Goal: Task Accomplishment & Management: Complete application form

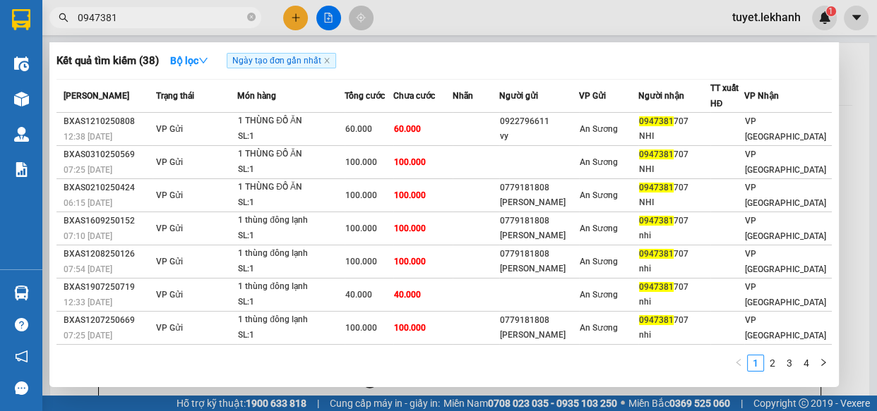
type input "0947381"
click at [288, 32] on div at bounding box center [438, 205] width 877 height 411
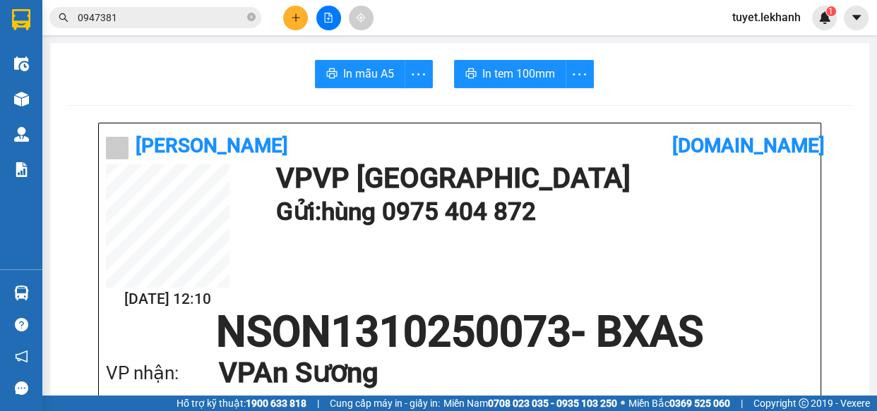
click at [299, 25] on button at bounding box center [295, 18] width 25 height 25
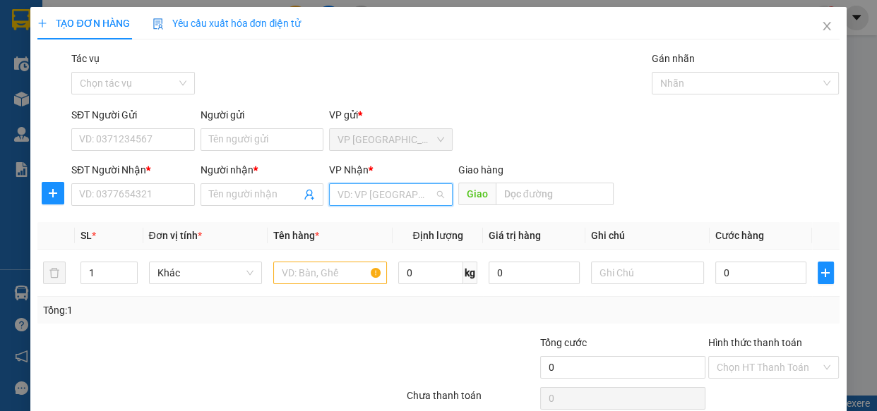
click at [351, 199] on input "search" at bounding box center [385, 194] width 97 height 21
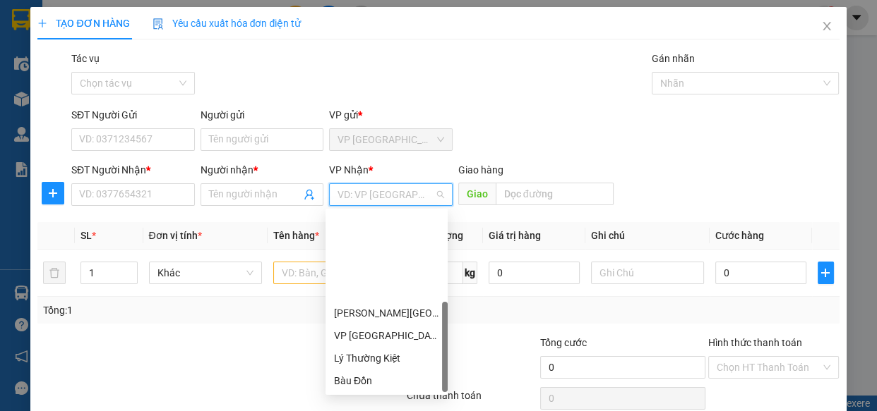
scroll to position [113, 0]
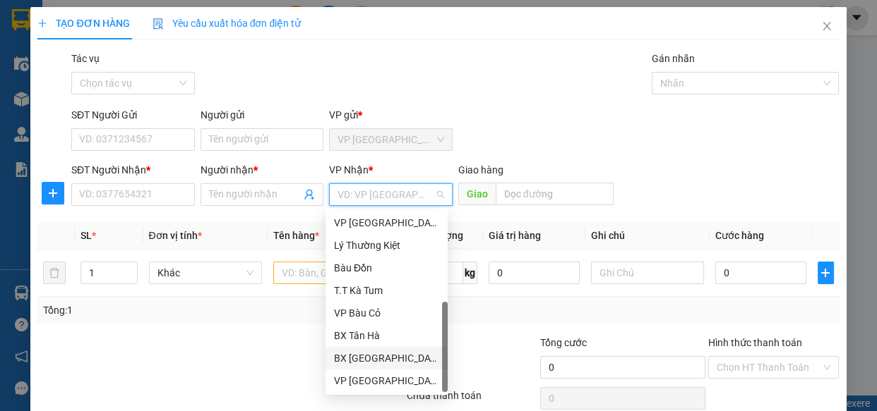
click at [373, 355] on div "BX [GEOGRAPHIC_DATA]" at bounding box center [386, 359] width 105 height 16
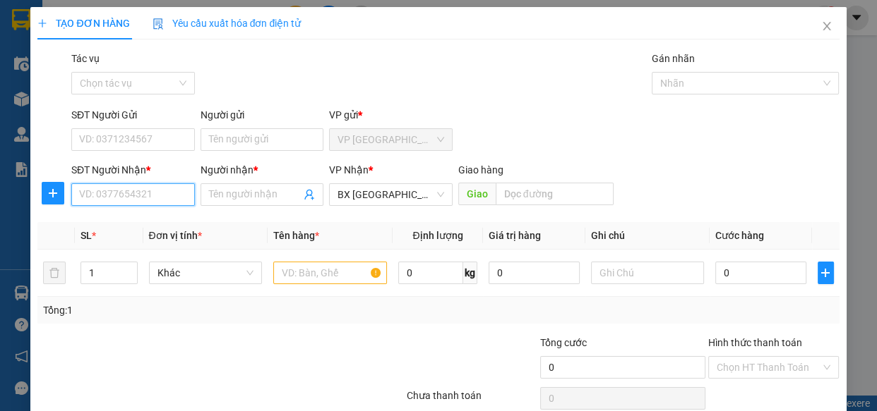
click at [152, 201] on input "SĐT Người Nhận *" at bounding box center [133, 195] width 124 height 23
click at [145, 224] on div "0978617795 - QUÍ" at bounding box center [131, 223] width 105 height 16
type input "0978617795"
type input "QUÍ"
type input "30.000"
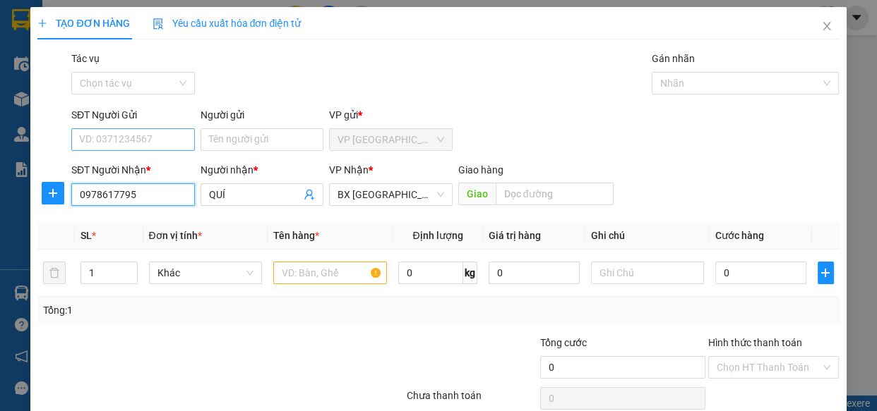
type input "30.000"
type input "0978617795"
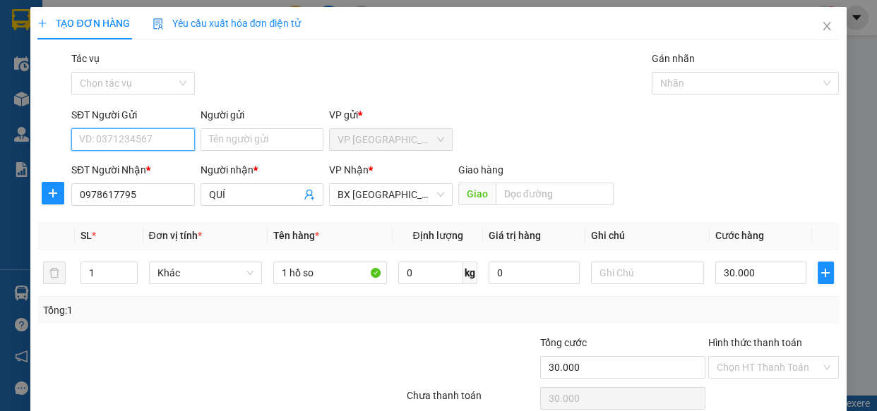
click at [166, 141] on input "SĐT Người Gửi" at bounding box center [133, 139] width 124 height 23
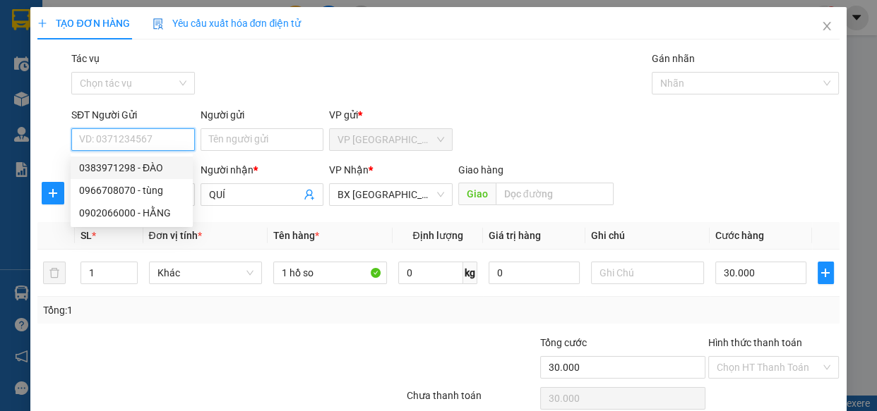
click at [152, 168] on div "0383971298 - ĐÀO" at bounding box center [131, 168] width 105 height 16
type input "0383971298"
type input "ĐÀO"
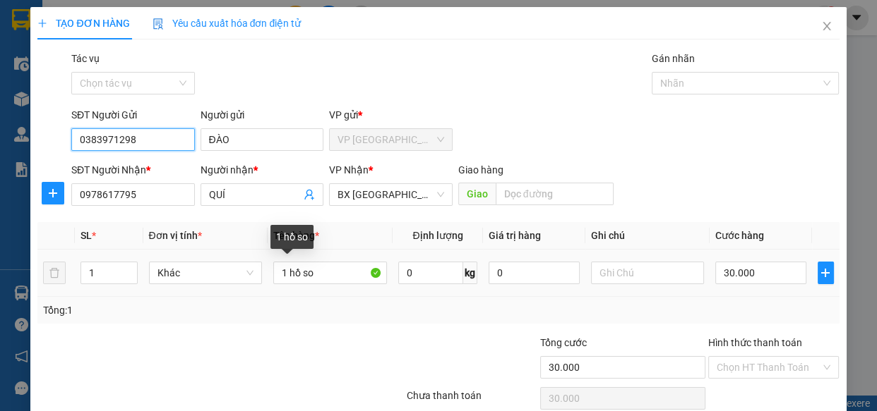
scroll to position [61, 0]
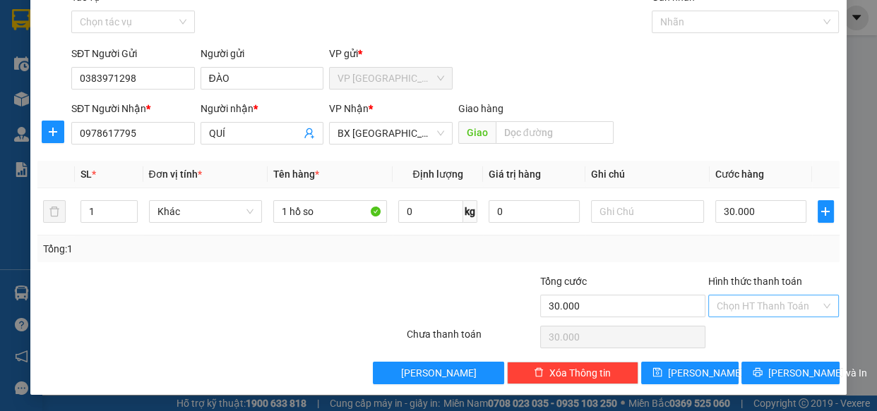
click at [789, 306] on input "Hình thức thanh toán" at bounding box center [768, 306] width 104 height 21
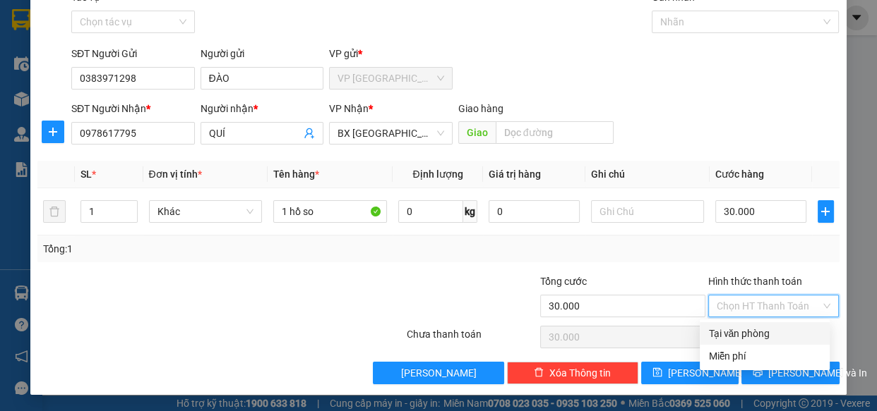
click at [777, 264] on div "Transit Pickup Surcharge Ids Transit Deliver Surcharge Ids Transit Deliver Surc…" at bounding box center [437, 186] width 801 height 395
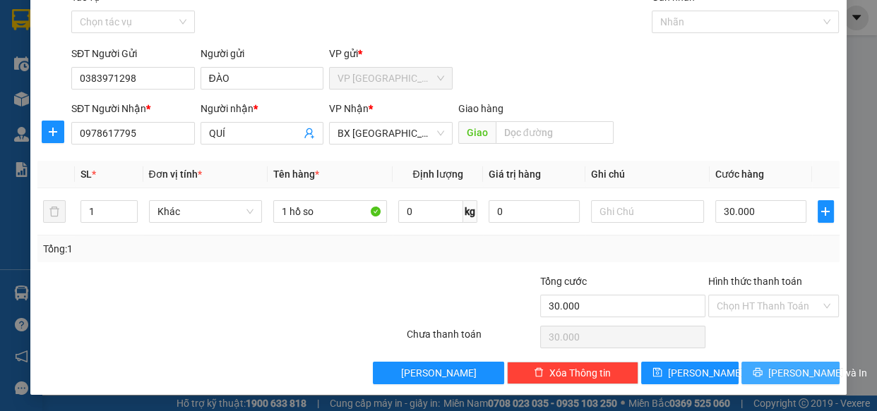
click at [781, 366] on span "[PERSON_NAME] và In" at bounding box center [817, 374] width 99 height 16
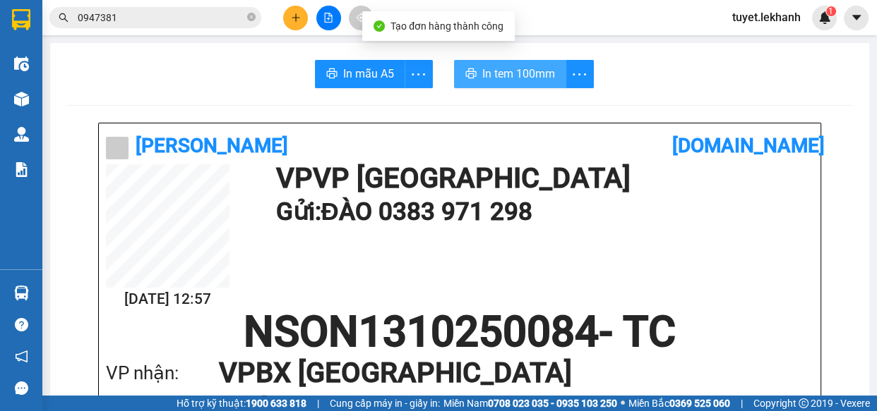
click at [513, 62] on button "In tem 100mm" at bounding box center [510, 74] width 112 height 28
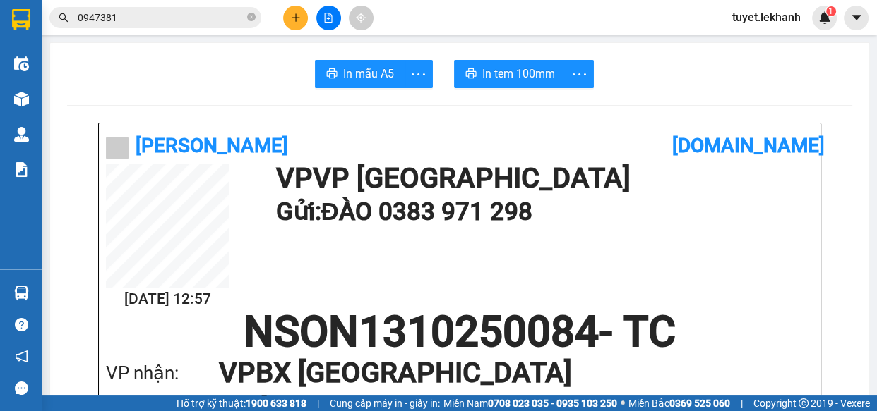
scroll to position [128, 0]
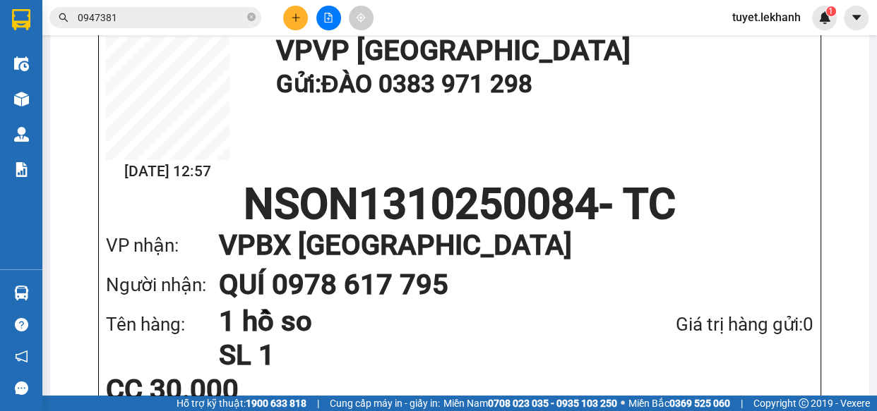
click at [297, 30] on div "Kết quả tìm kiếm ( 38 ) Bộ lọc Ngày tạo đơn gần nhất Mã ĐH Trạng thái Món hàng …" at bounding box center [438, 17] width 877 height 35
click at [297, 26] on button at bounding box center [295, 18] width 25 height 25
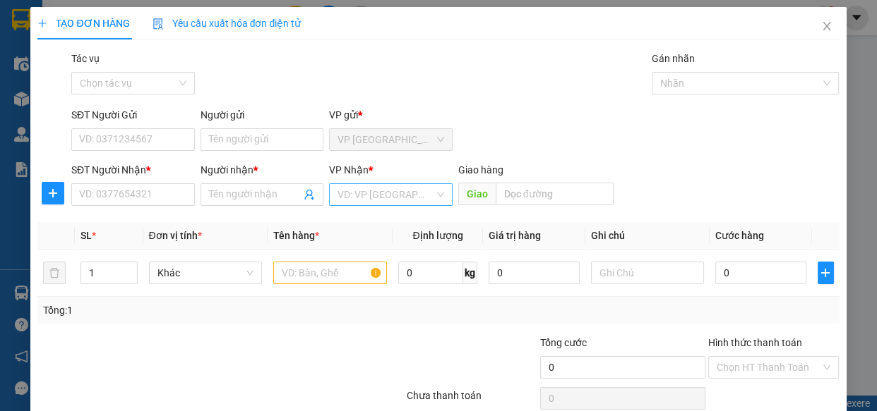
click at [355, 198] on input "search" at bounding box center [385, 194] width 97 height 21
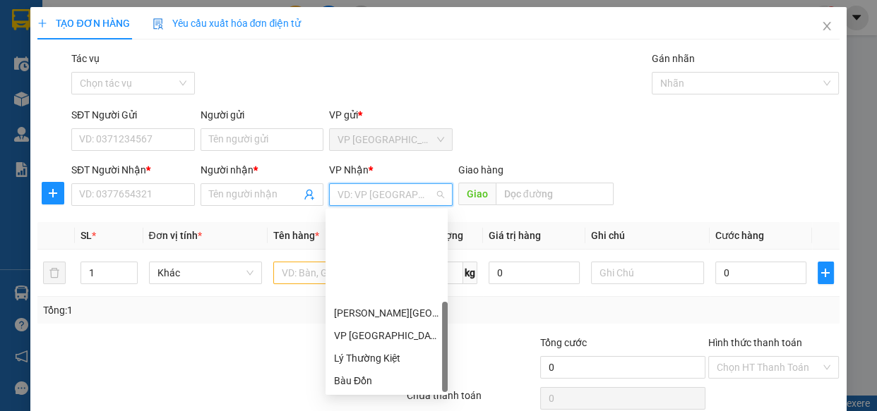
scroll to position [113, 0]
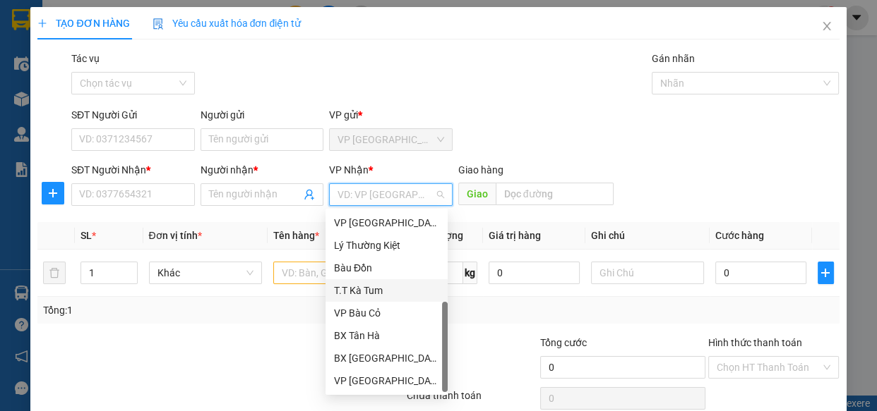
click at [372, 293] on div "T.T Kà Tum" at bounding box center [386, 291] width 105 height 16
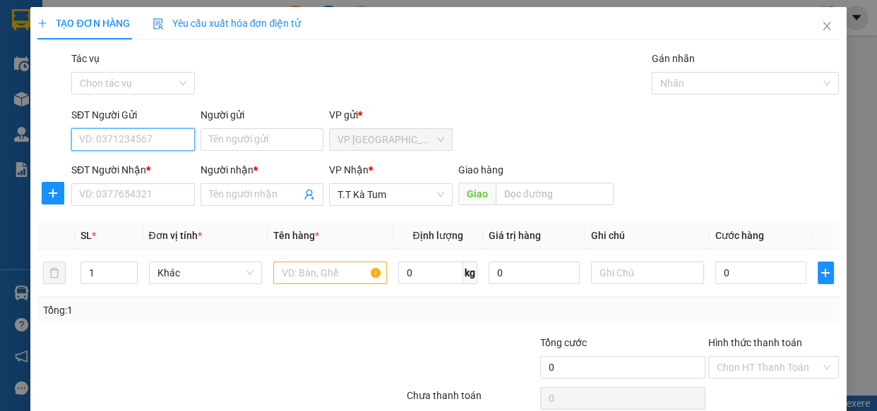
click at [162, 135] on input "SĐT Người Gửi" at bounding box center [133, 139] width 124 height 23
type input "0"
type input "0355796907"
click at [164, 168] on div "0355796907 - Long" at bounding box center [131, 168] width 105 height 16
type input "Long"
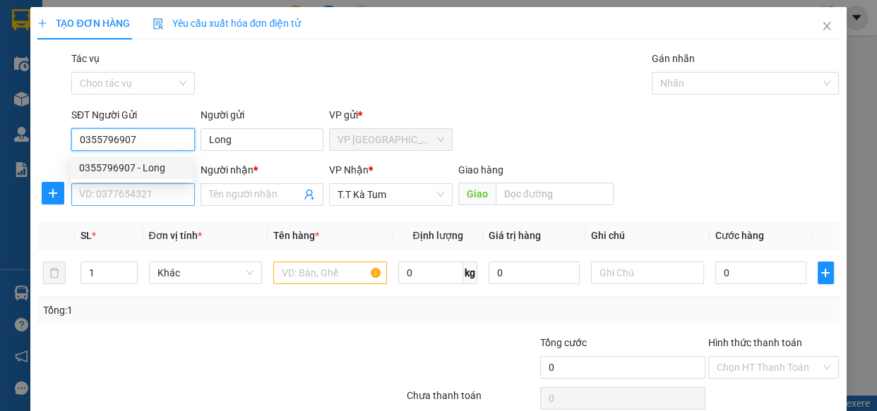
type input "30.000"
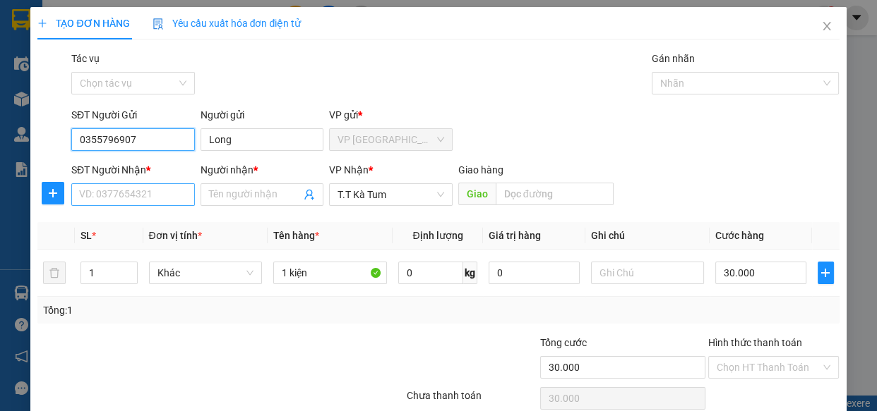
type input "0355796907"
click at [152, 193] on input "SĐT Người Nhận *" at bounding box center [133, 195] width 124 height 23
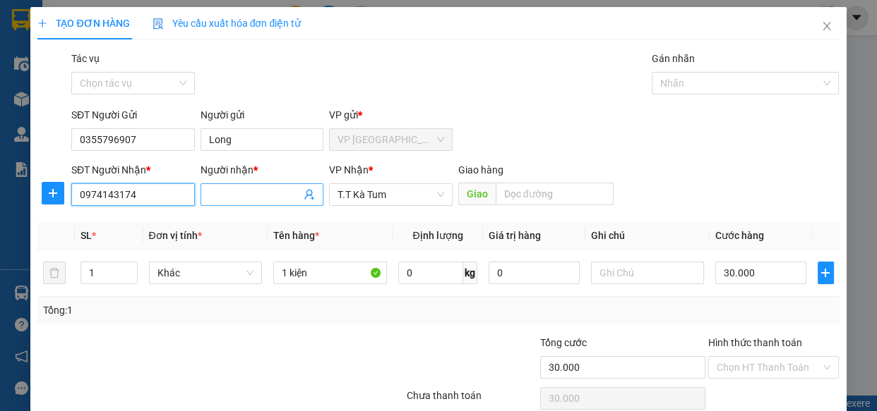
type input "0974143174"
click at [225, 198] on input "Người nhận *" at bounding box center [255, 195] width 92 height 16
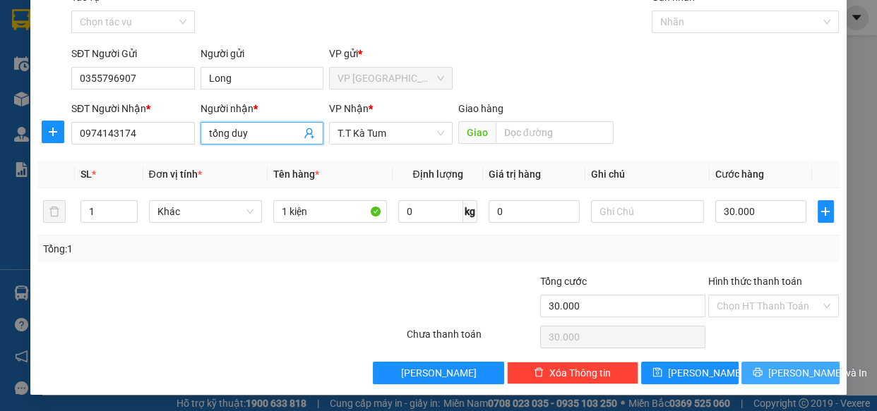
type input "tống duy"
click at [785, 373] on span "[PERSON_NAME] và In" at bounding box center [817, 374] width 99 height 16
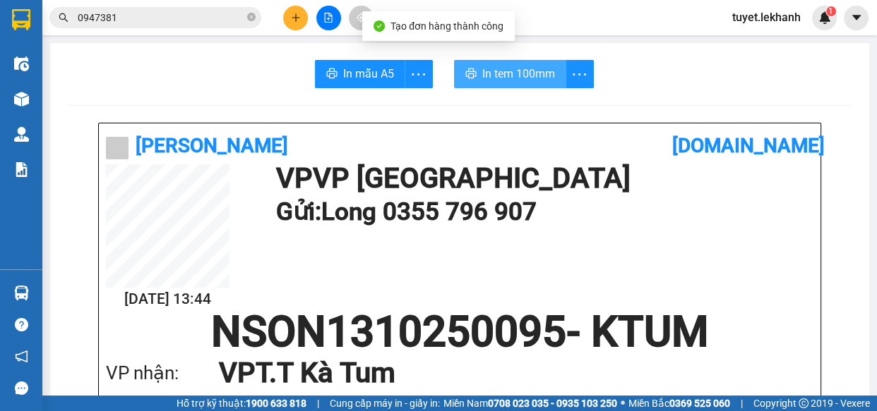
click at [516, 77] on span "In tem 100mm" at bounding box center [518, 74] width 73 height 18
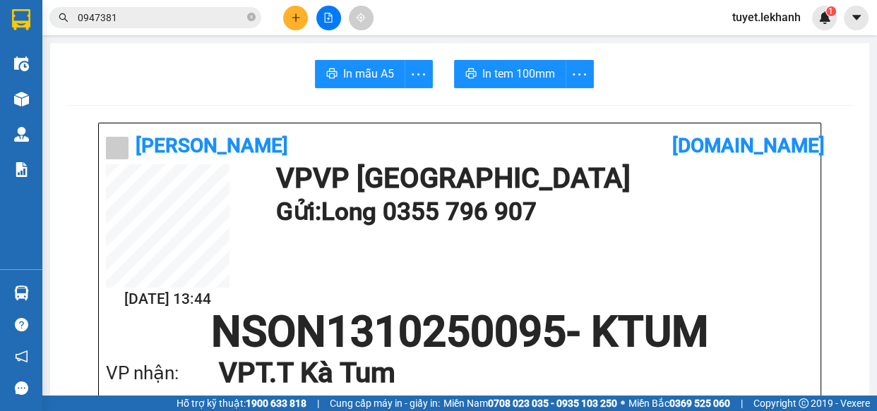
click at [187, 13] on input "0947381" at bounding box center [161, 18] width 167 height 16
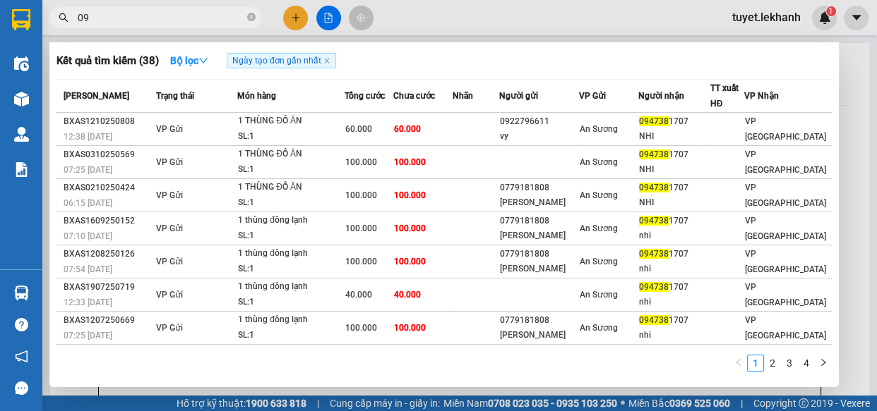
type input "0"
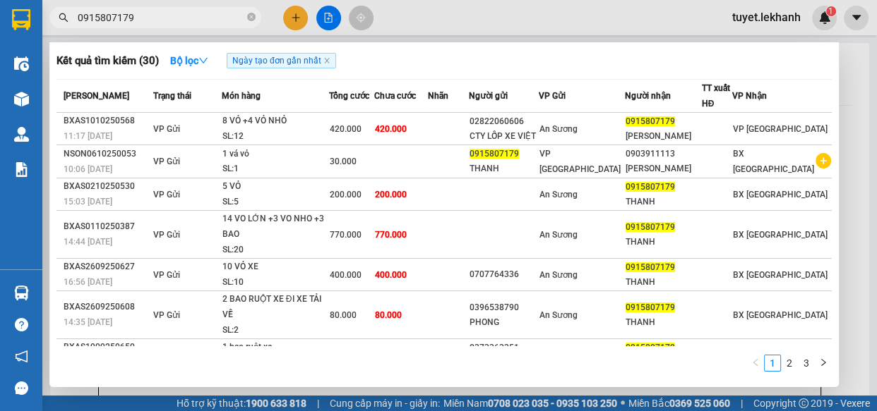
type input "0915807179"
click at [445, 11] on div at bounding box center [438, 205] width 877 height 411
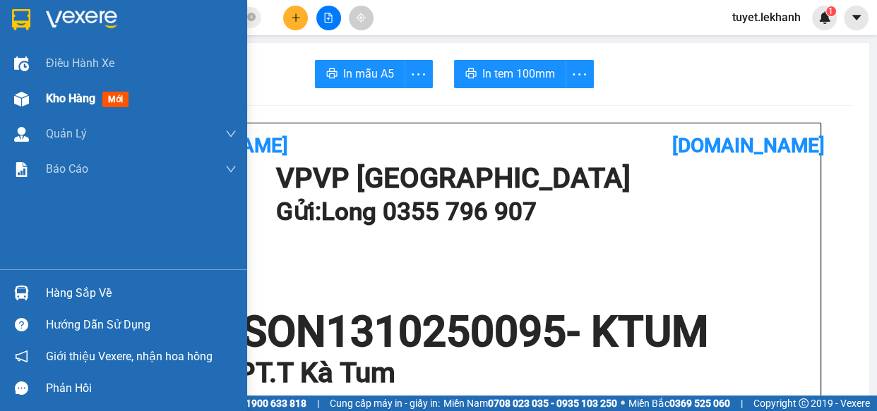
click at [64, 102] on span "Kho hàng" at bounding box center [70, 98] width 49 height 13
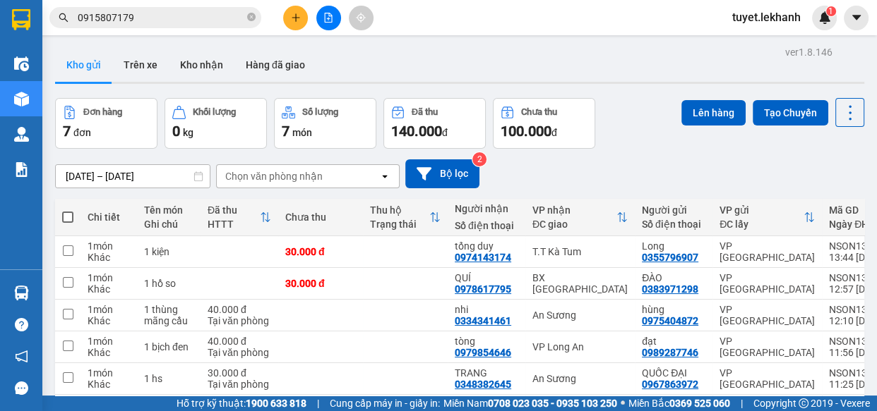
click at [289, 15] on button at bounding box center [295, 18] width 25 height 25
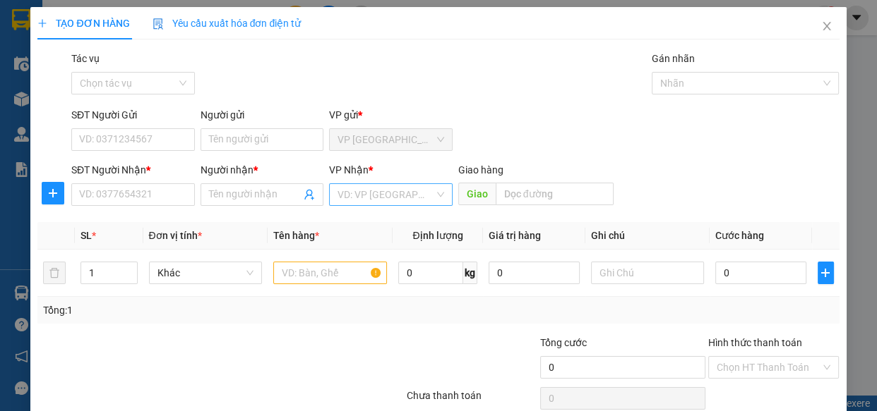
click at [370, 198] on input "search" at bounding box center [385, 194] width 97 height 21
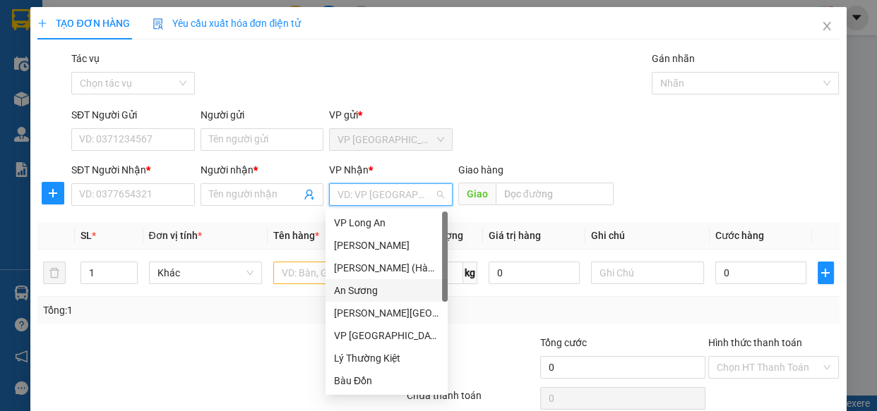
click at [361, 289] on div "An Sương" at bounding box center [386, 291] width 105 height 16
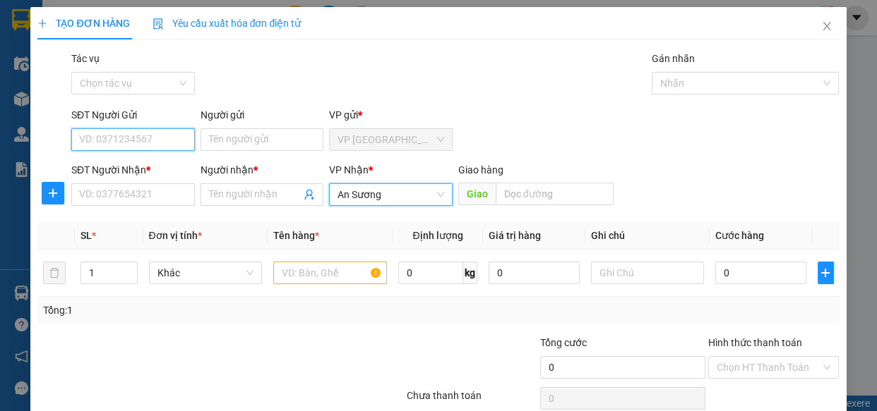
click at [170, 134] on input "SĐT Người Gửi" at bounding box center [133, 139] width 124 height 23
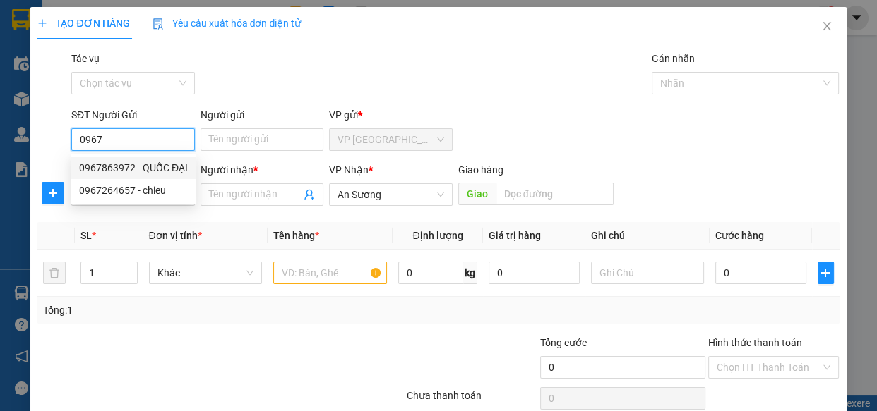
click at [169, 164] on div "0967863972 - QUỐC ĐẠI" at bounding box center [133, 168] width 109 height 16
type input "0967863972"
type input "QUỐC ĐẠI"
type input "30.000"
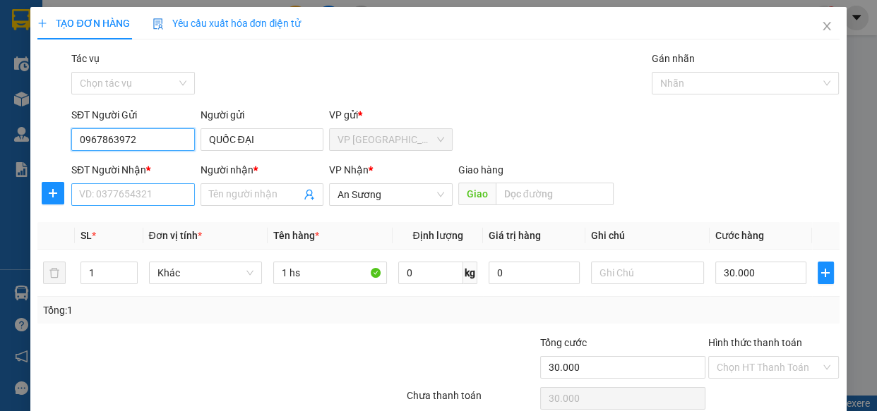
type input "0967863972"
click at [139, 199] on input "SĐT Người Nhận *" at bounding box center [133, 195] width 124 height 23
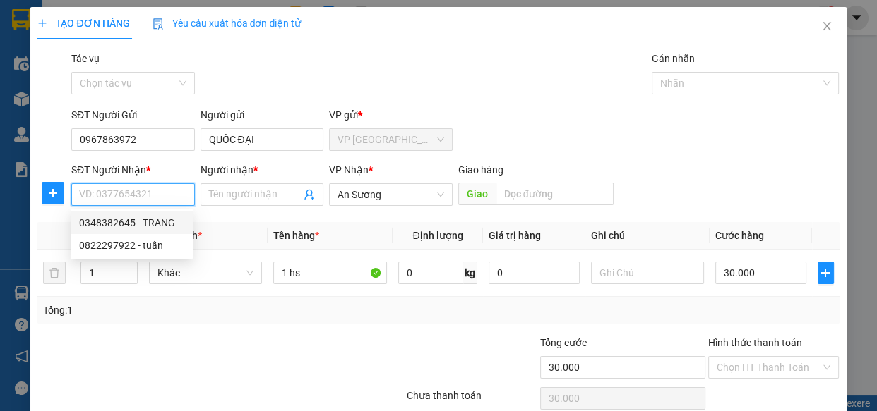
click at [139, 222] on div "0348382645 - TRANG" at bounding box center [131, 223] width 105 height 16
type input "0348382645"
type input "TRANG"
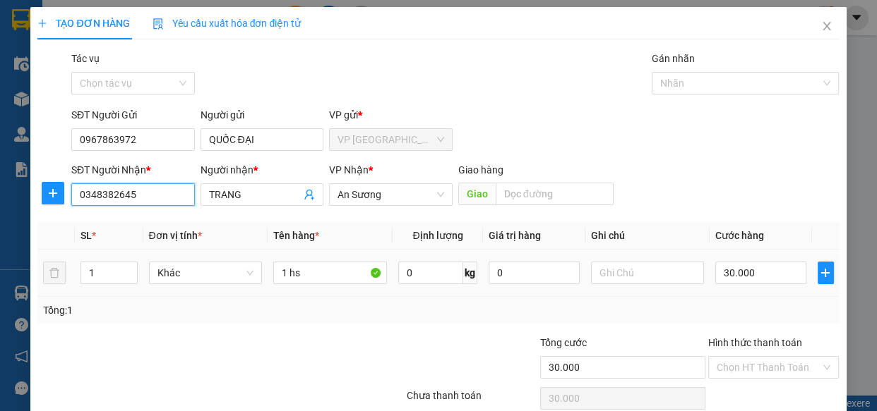
scroll to position [61, 0]
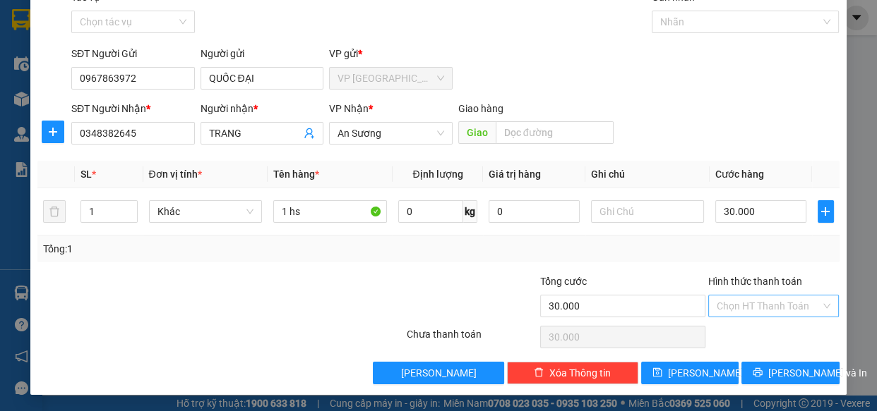
click at [786, 305] on input "Hình thức thanh toán" at bounding box center [768, 306] width 104 height 21
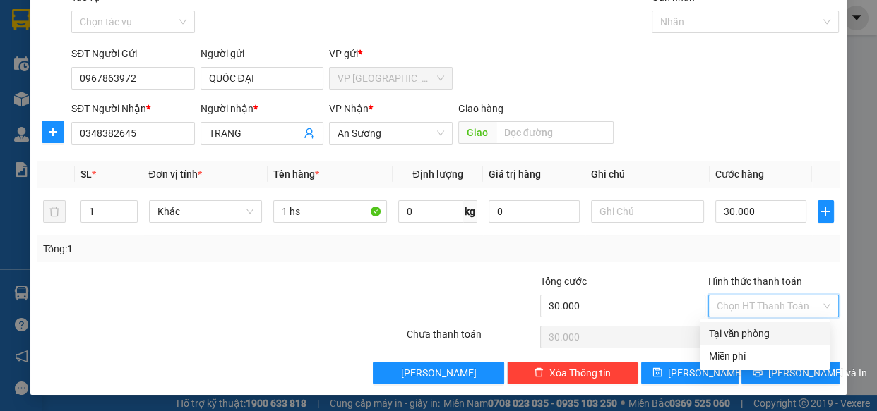
click at [769, 331] on div "Tại văn phòng" at bounding box center [764, 334] width 113 height 16
type input "0"
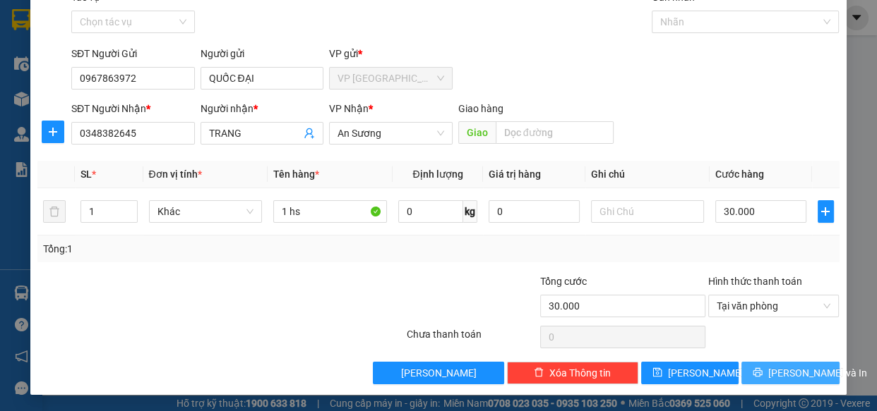
click at [789, 371] on span "[PERSON_NAME] và In" at bounding box center [817, 374] width 99 height 16
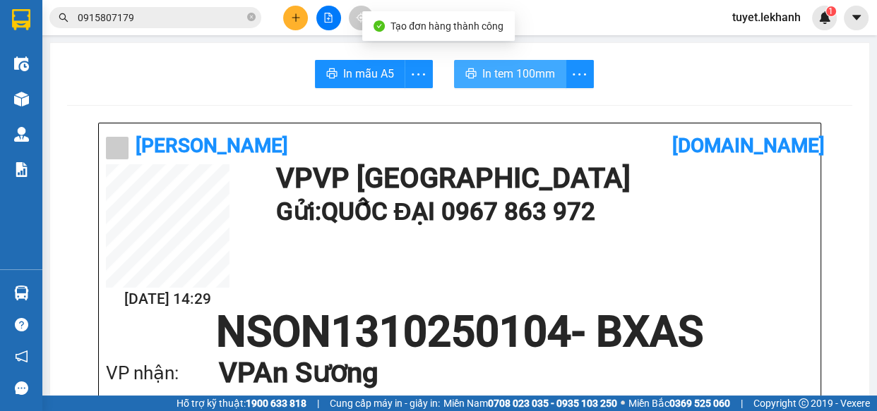
click at [536, 62] on button "In tem 100mm" at bounding box center [510, 74] width 112 height 28
click at [538, 75] on span "In tem 100mm" at bounding box center [518, 74] width 73 height 18
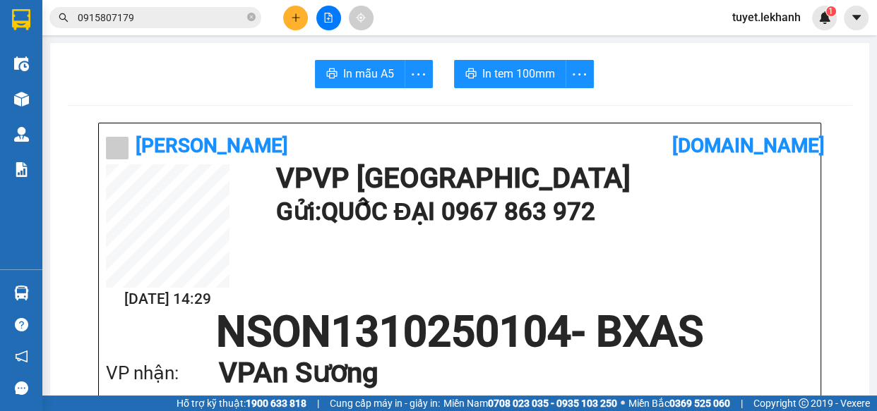
click at [291, 17] on icon "plus" at bounding box center [296, 18] width 10 height 10
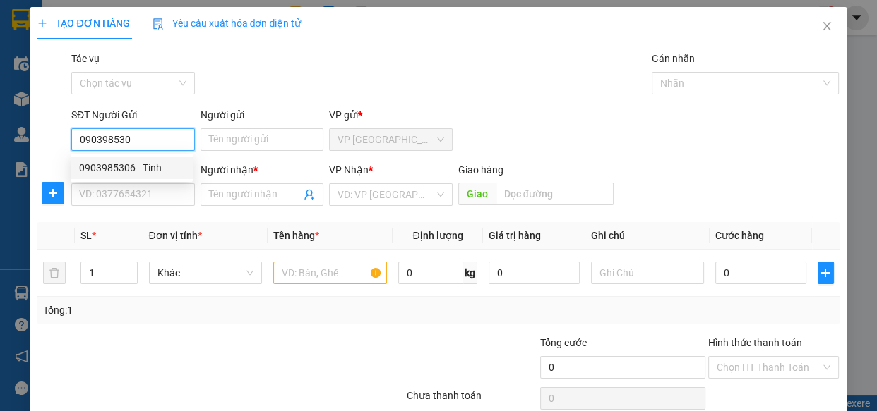
click at [164, 162] on div "0903985306 - Tính" at bounding box center [131, 168] width 105 height 16
type input "0903985306"
type input "Tính"
type input "0976277954"
type input "[PERSON_NAME]"
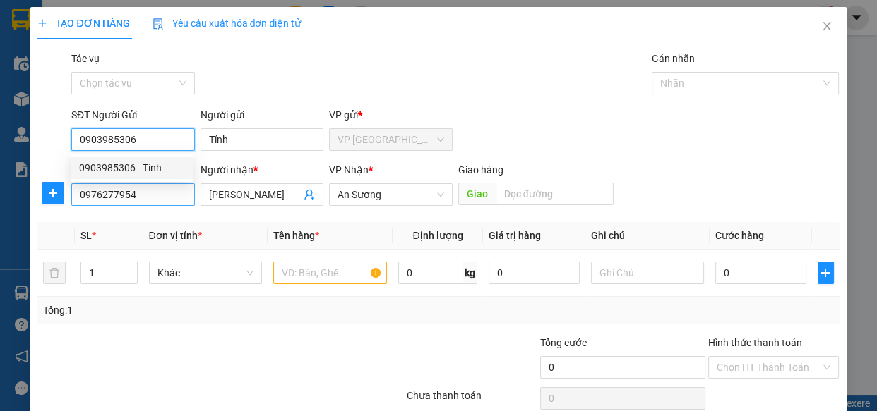
type input "50.000"
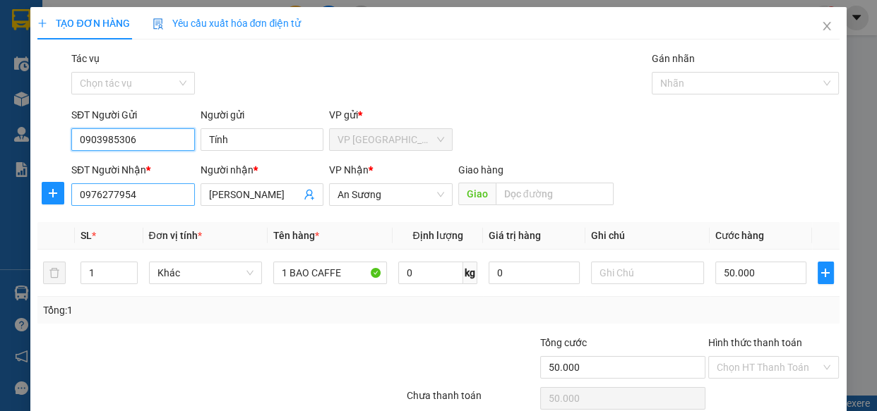
type input "0903985306"
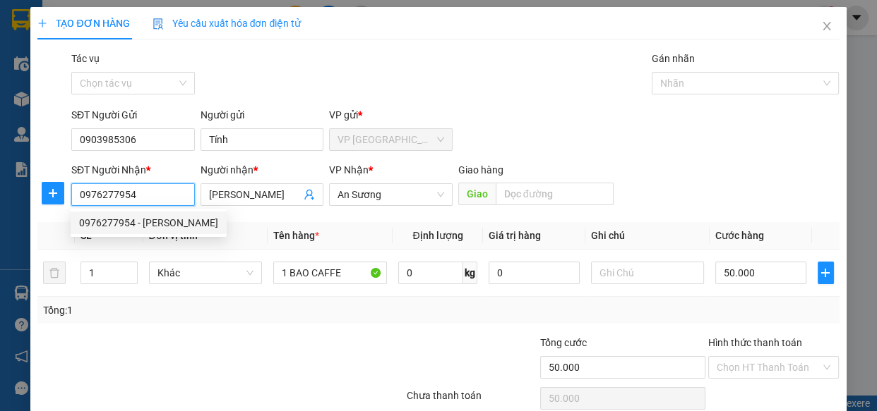
drag, startPoint x: 186, startPoint y: 184, endPoint x: 7, endPoint y: 198, distance: 179.1
click at [4, 199] on div "TẠO ĐƠN HÀNG Yêu cầu xuất hóa đơn điện tử Transit Pickup Surcharge Ids Transit …" at bounding box center [438, 205] width 877 height 411
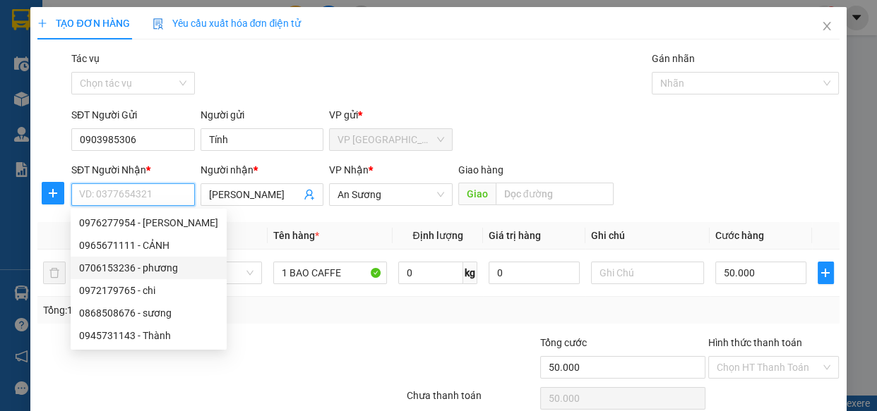
click at [153, 265] on div "0706153236 - phương" at bounding box center [148, 268] width 139 height 16
type input "0706153236"
type input "phương"
type input "30.000"
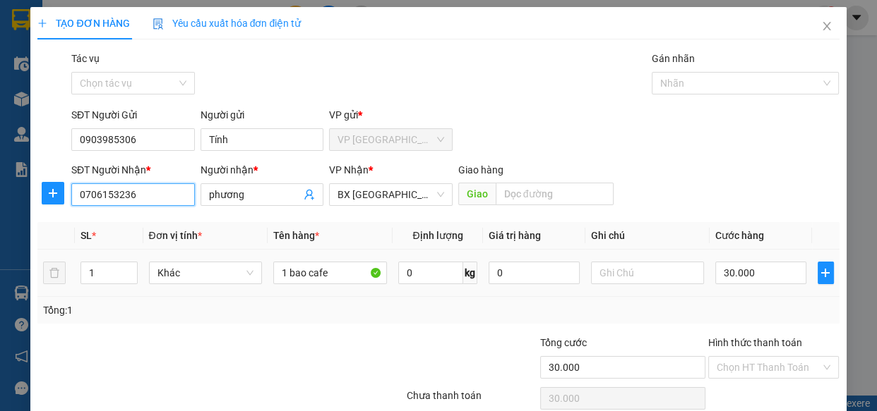
scroll to position [61, 0]
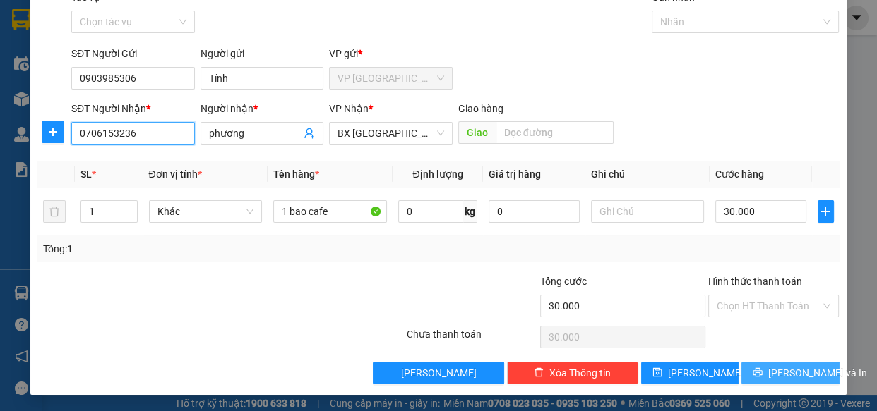
type input "0706153236"
click at [798, 368] on span "[PERSON_NAME] và In" at bounding box center [817, 374] width 99 height 16
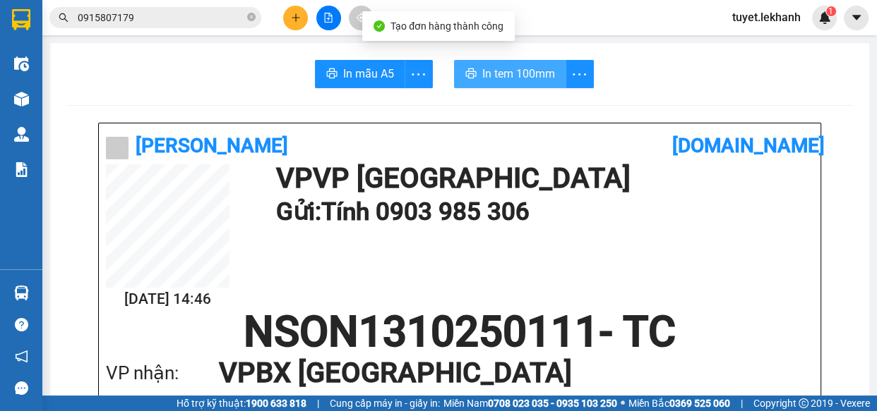
click at [500, 69] on span "In tem 100mm" at bounding box center [518, 74] width 73 height 18
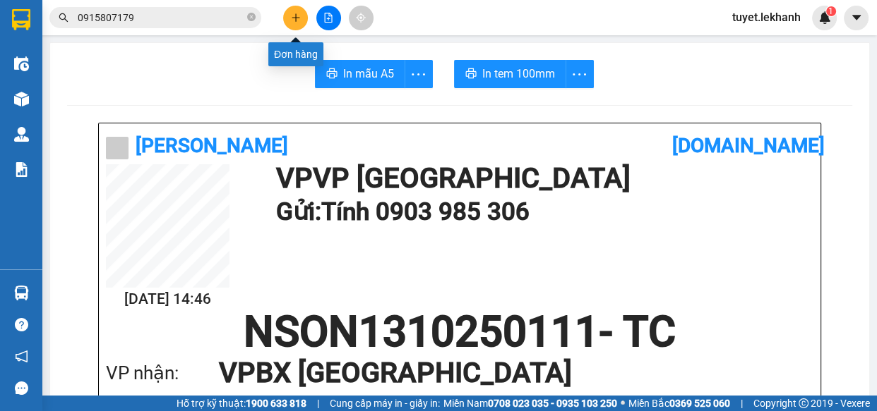
click at [286, 20] on button at bounding box center [295, 18] width 25 height 25
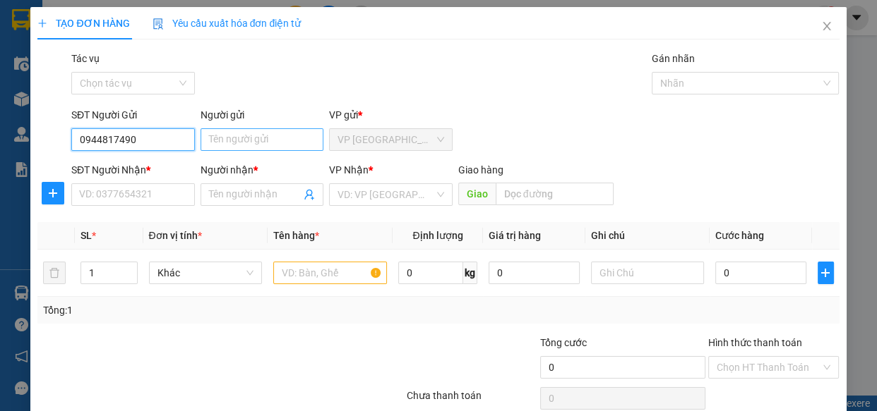
type input "0944817490"
click at [269, 136] on input "Người gửi" at bounding box center [262, 139] width 124 height 23
type input "hoàng anh"
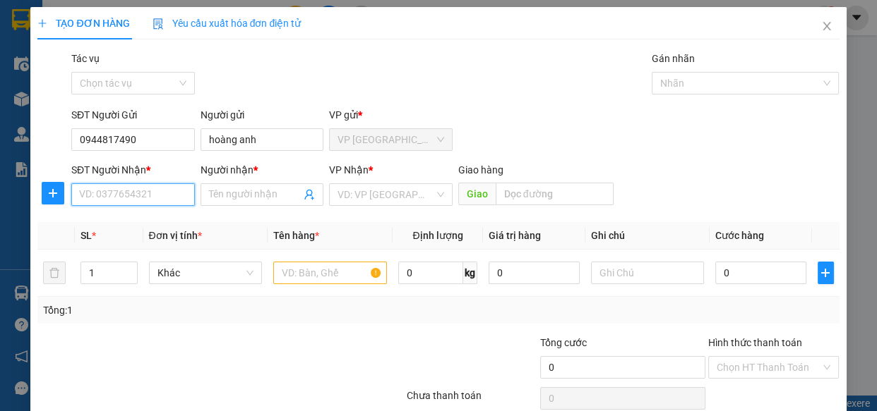
click at [169, 196] on input "SĐT Người Nhận *" at bounding box center [133, 195] width 124 height 23
type input "0"
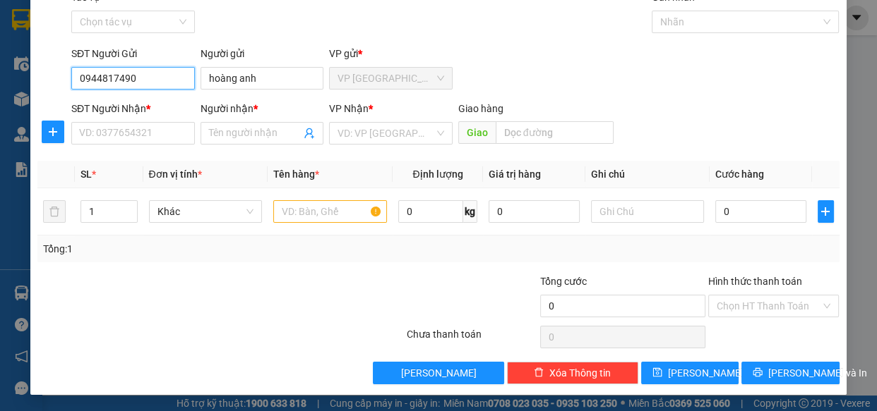
drag, startPoint x: 148, startPoint y: 78, endPoint x: 61, endPoint y: 69, distance: 87.3
click at [61, 69] on div "SĐT Người Gửi 0944817490 0944817490 Người gửi hoàng anh VP gửi * VP [GEOGRAPHI…" at bounding box center [438, 70] width 804 height 49
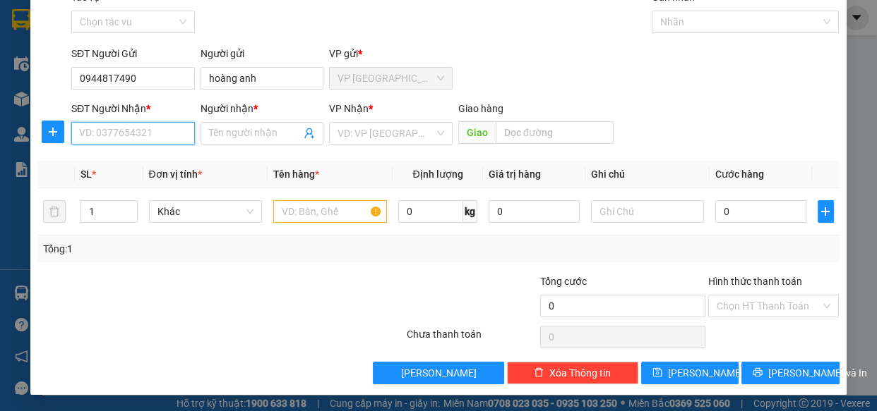
click at [150, 131] on input "SĐT Người Nhận *" at bounding box center [133, 133] width 124 height 23
paste input "0944817490"
type input "0944817490"
click at [229, 138] on input "Người nhận *" at bounding box center [255, 134] width 92 height 16
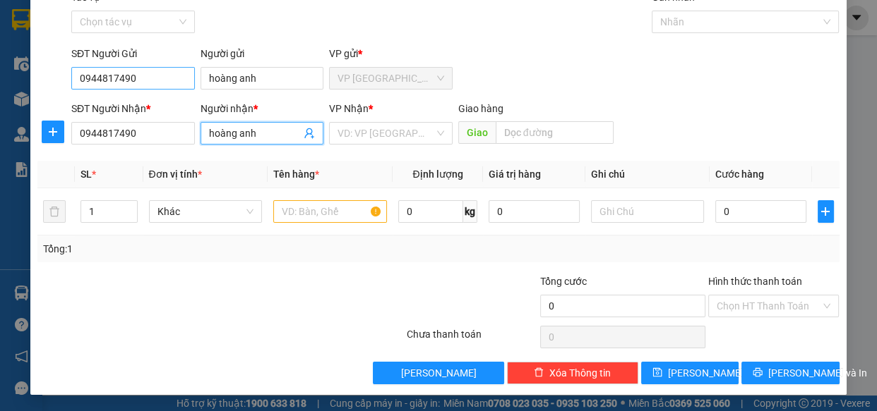
type input "hoàng anh"
drag, startPoint x: 176, startPoint y: 70, endPoint x: 28, endPoint y: 81, distance: 147.9
click at [28, 81] on div "TẠO ĐƠN HÀNG Yêu cầu xuất hóa đơn điện tử Transit Pickup Surcharge Ids Transit …" at bounding box center [438, 205] width 877 height 411
type input "0902056646"
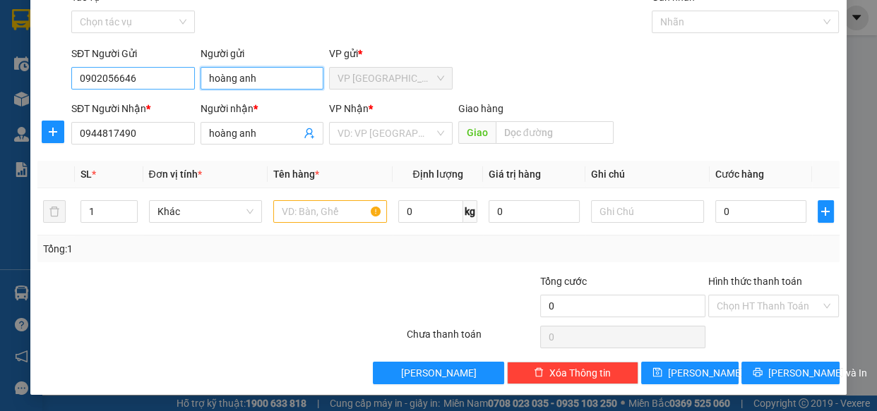
drag, startPoint x: 237, startPoint y: 78, endPoint x: 78, endPoint y: 74, distance: 158.8
click at [78, 74] on div "SĐT Người Gửi 0902056646 Người gửi hoàng anh hoàng anh VP gửi * VP [GEOGRAPHI…" at bounding box center [455, 70] width 774 height 49
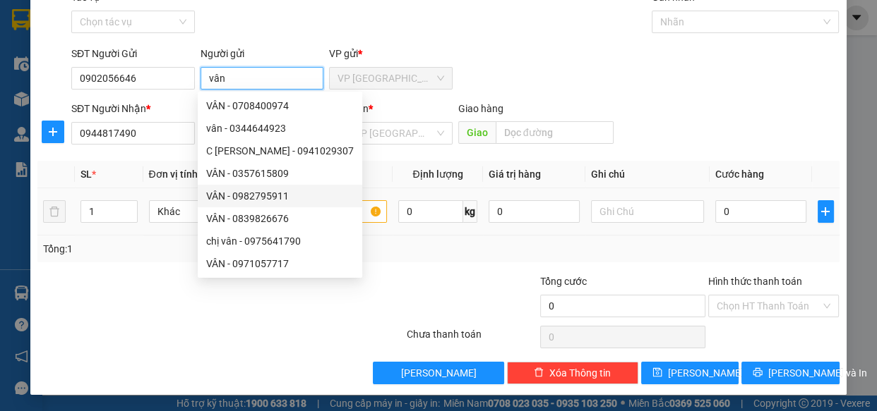
type input "vân"
click at [351, 203] on input "text" at bounding box center [330, 211] width 114 height 23
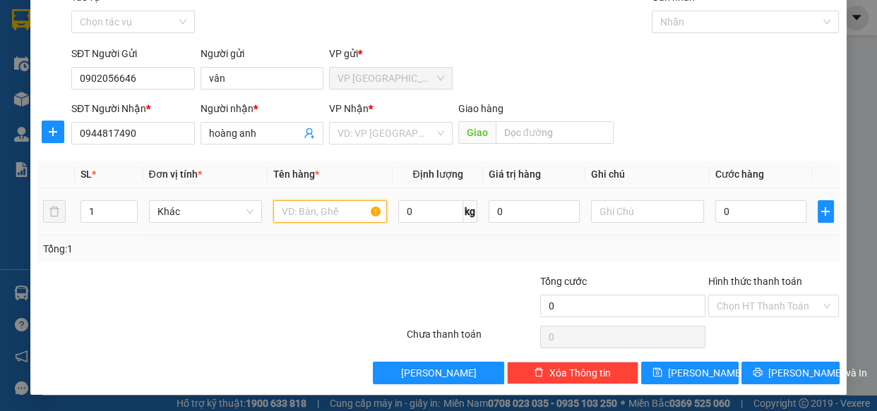
click at [354, 211] on input "text" at bounding box center [330, 211] width 114 height 23
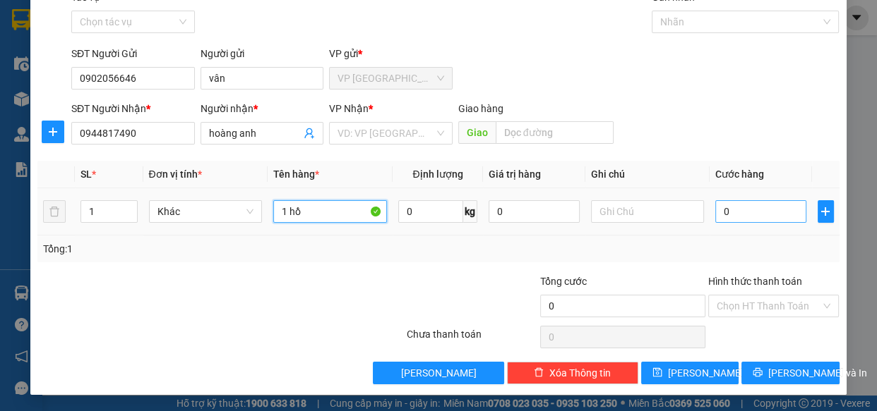
type input "1 hồ"
click at [734, 210] on input "0" at bounding box center [760, 211] width 91 height 23
type input "4"
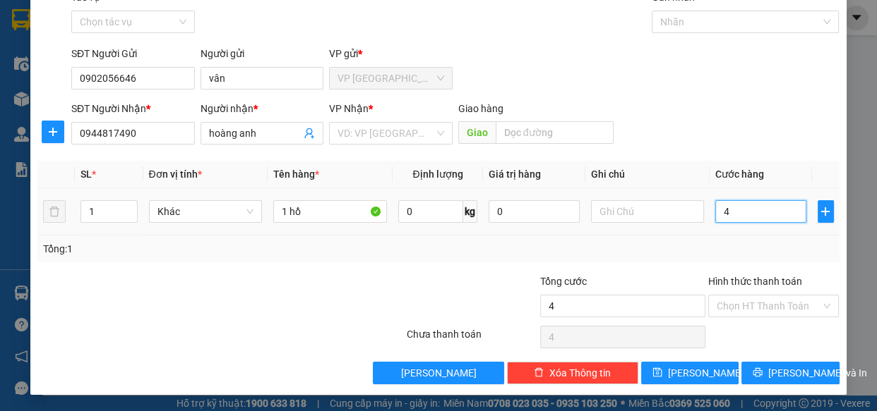
type input "40"
type input "40.000"
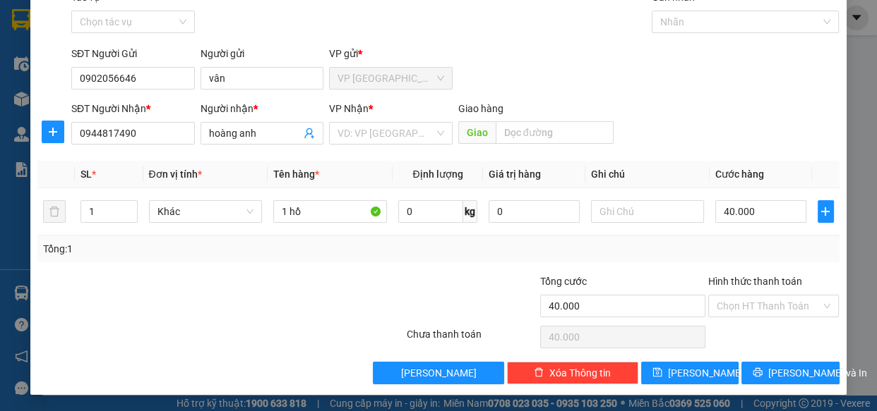
click at [759, 157] on div "Transit Pickup Surcharge Ids Transit Deliver Surcharge Ids Transit Deliver Surc…" at bounding box center [437, 186] width 801 height 395
click at [795, 306] on input "Hình thức thanh toán" at bounding box center [768, 306] width 104 height 21
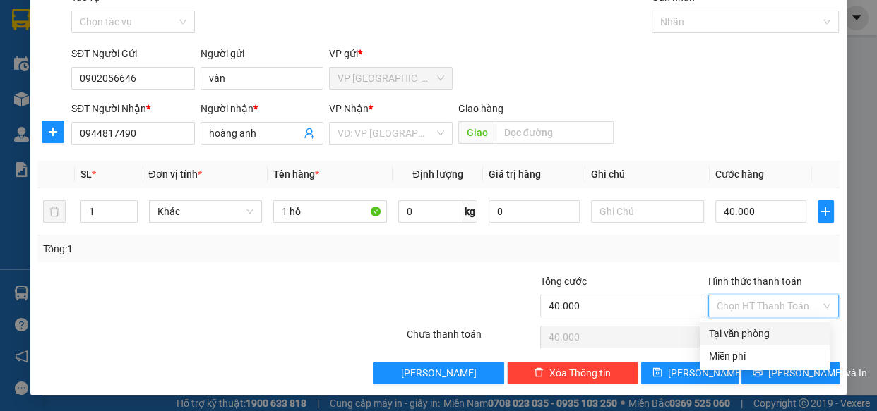
click at [783, 331] on div "Tại văn phòng" at bounding box center [764, 334] width 113 height 16
type input "0"
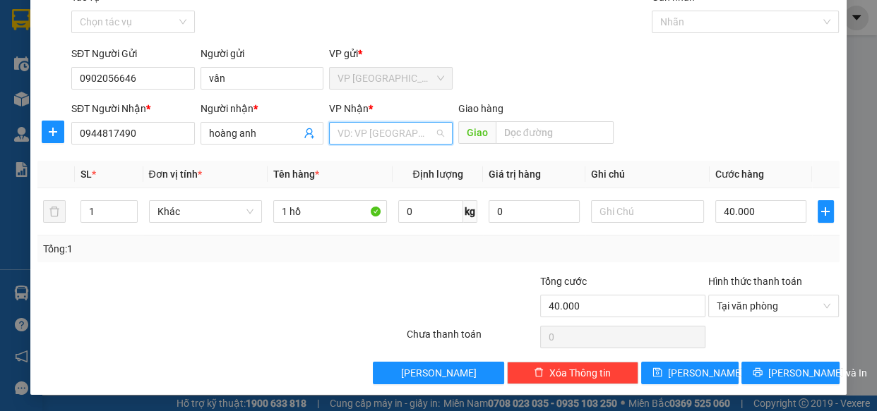
click at [416, 128] on input "search" at bounding box center [385, 133] width 97 height 21
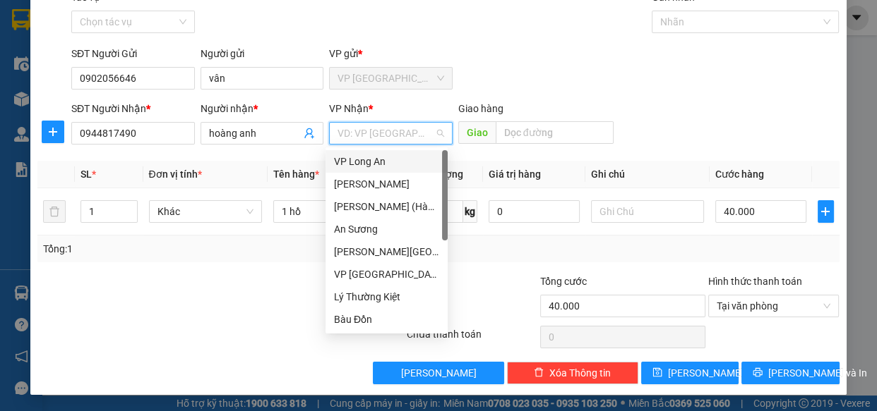
click at [384, 162] on div "VP Long An" at bounding box center [386, 162] width 105 height 16
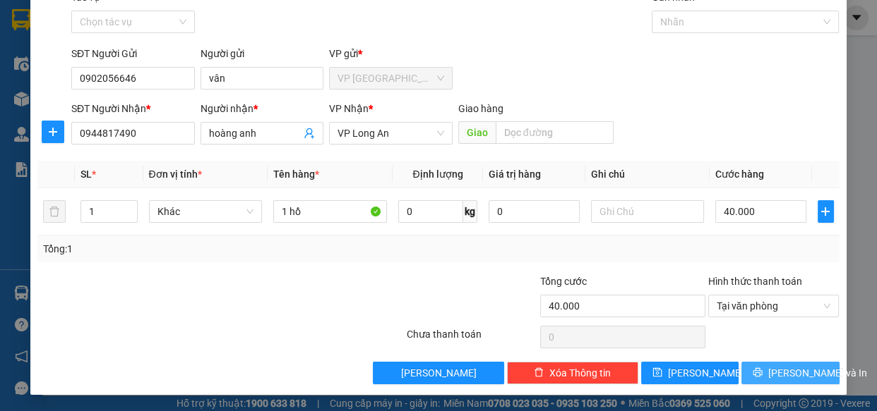
click at [788, 373] on span "[PERSON_NAME] và In" at bounding box center [817, 374] width 99 height 16
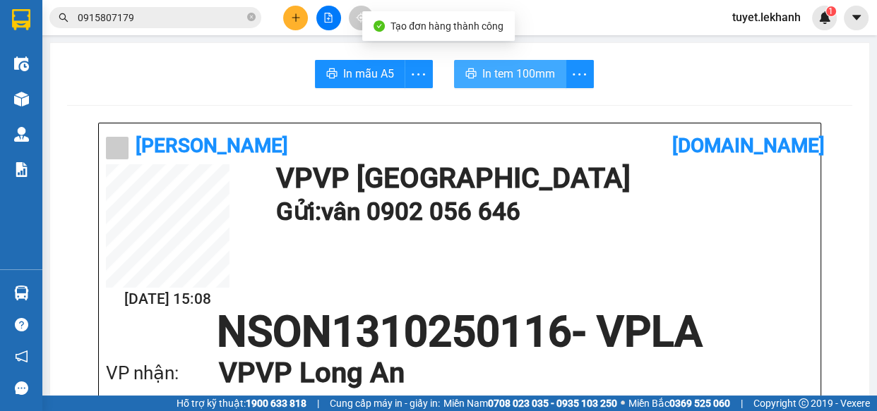
click at [519, 75] on span "In tem 100mm" at bounding box center [518, 74] width 73 height 18
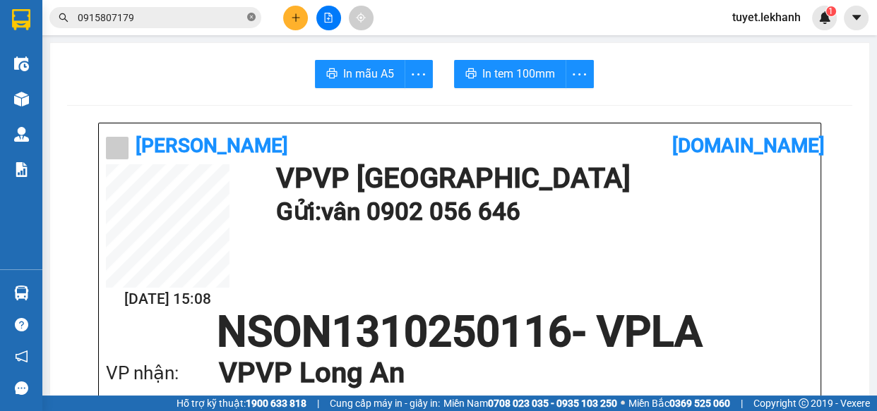
click at [251, 20] on icon "close-circle" at bounding box center [251, 17] width 8 height 8
click at [222, 15] on input "text" at bounding box center [161, 18] width 167 height 16
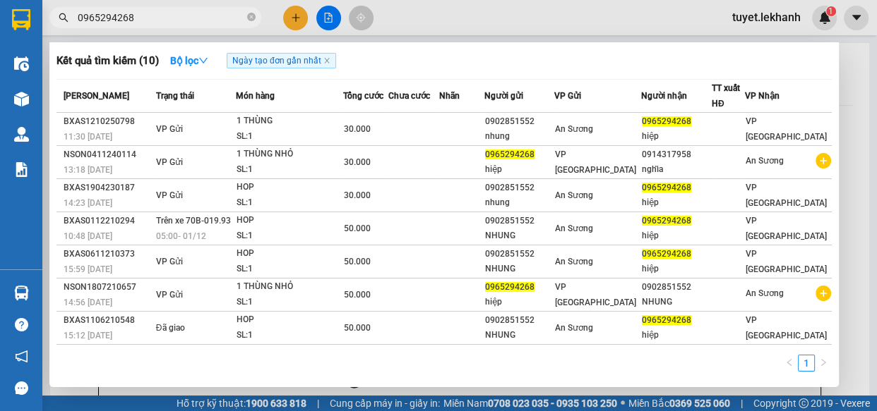
type input "0965294268"
click at [540, 1] on div at bounding box center [438, 205] width 877 height 411
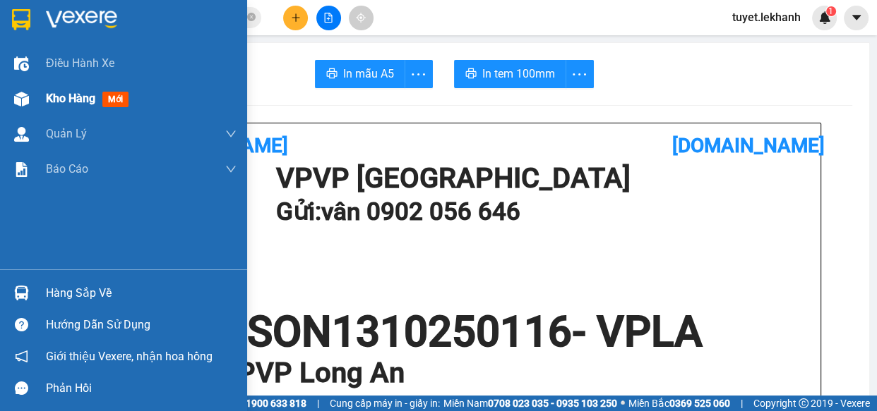
click at [60, 100] on span "Kho hàng" at bounding box center [70, 98] width 49 height 13
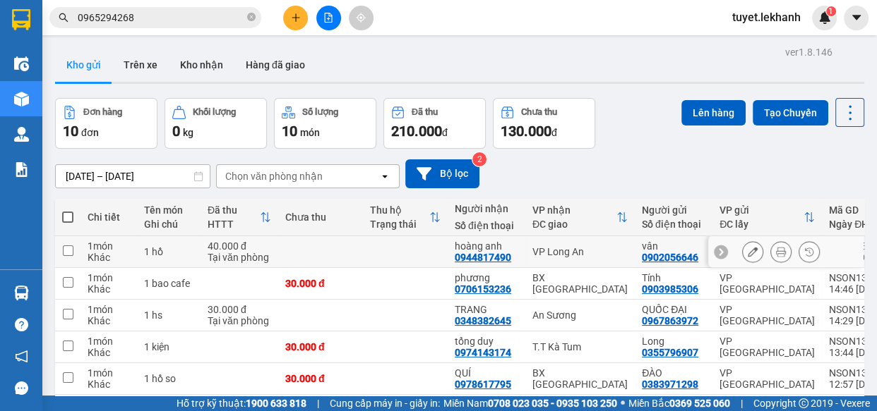
scroll to position [64, 0]
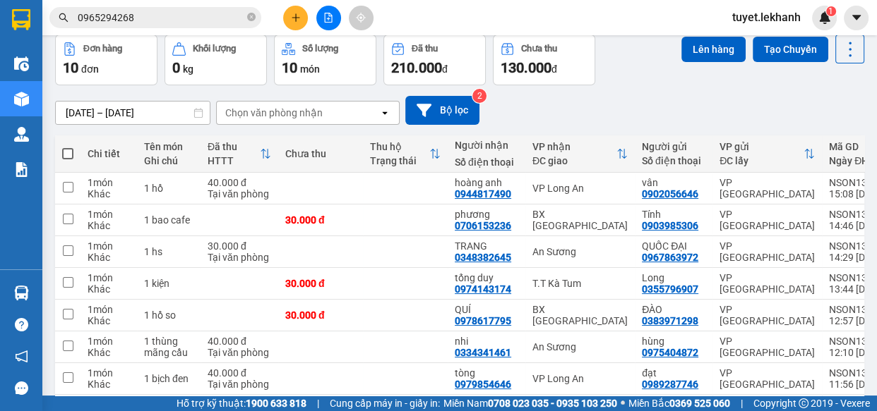
click at [198, 26] on span "0965294268" at bounding box center [155, 17] width 212 height 21
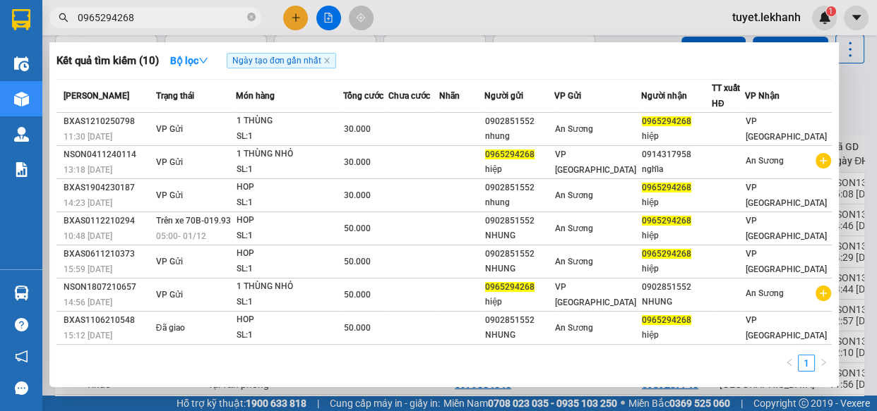
click at [198, 17] on input "0965294268" at bounding box center [161, 18] width 167 height 16
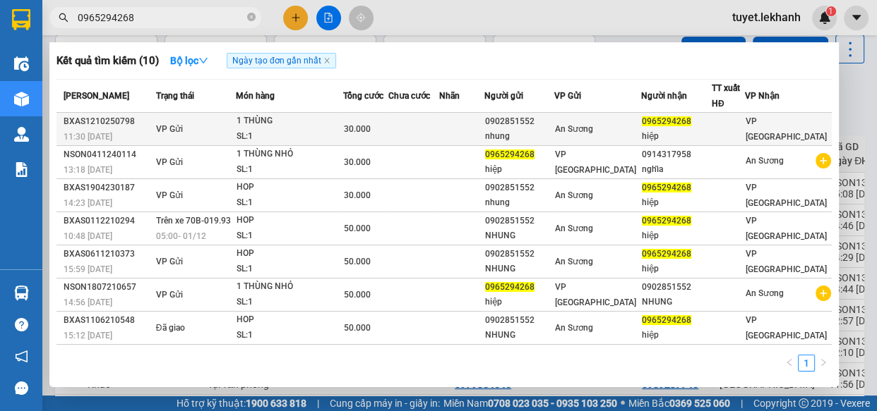
click at [429, 117] on td at bounding box center [414, 129] width 52 height 33
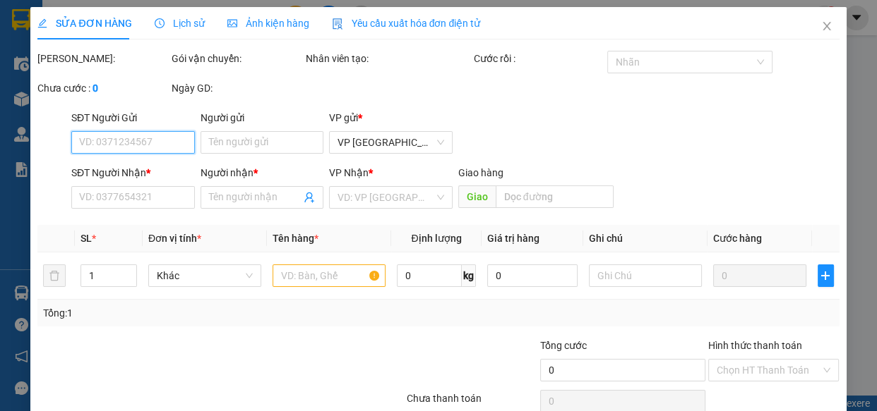
type input "0902851552"
type input "nhung"
type input "0965294268"
type input "hiệp"
type input "30.000"
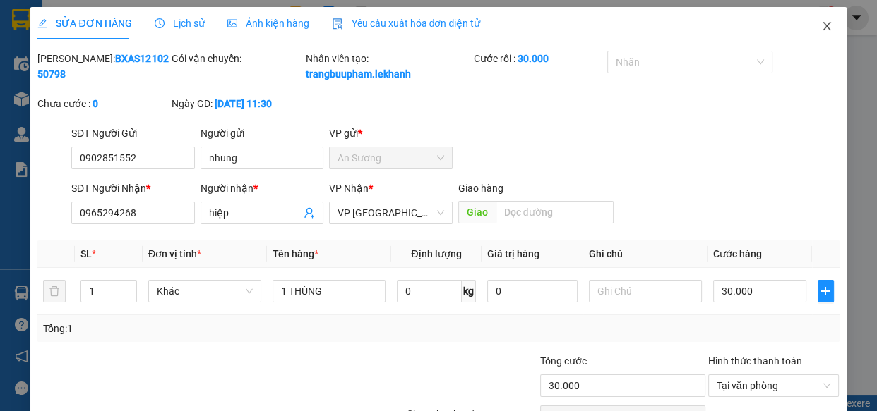
click at [821, 28] on icon "close" at bounding box center [826, 25] width 11 height 11
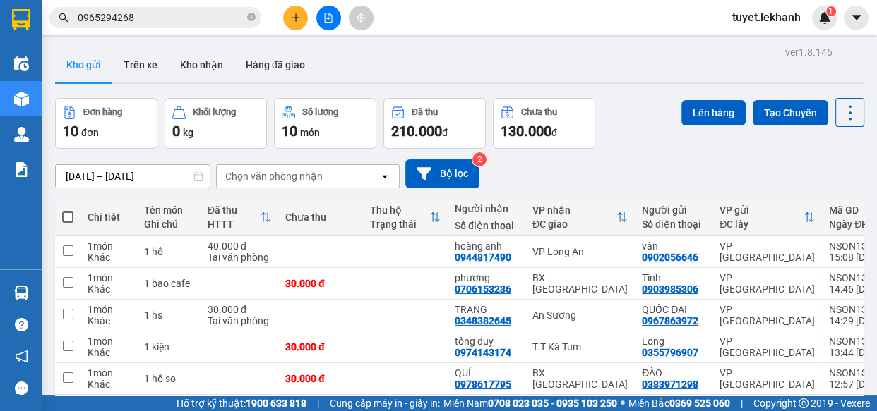
click at [299, 20] on icon "plus" at bounding box center [296, 18] width 10 height 10
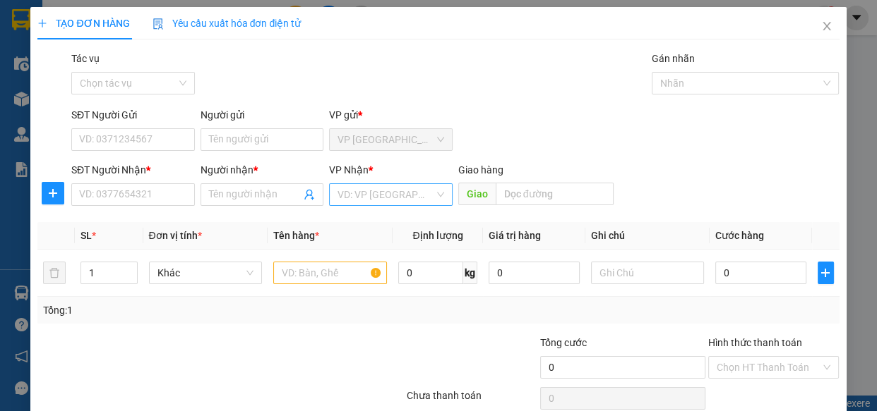
click at [416, 200] on input "search" at bounding box center [385, 194] width 97 height 21
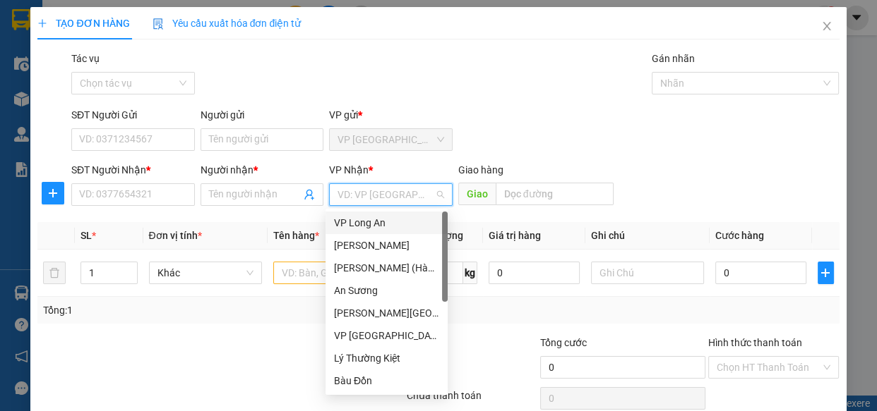
click at [373, 219] on div "VP Long An" at bounding box center [386, 223] width 105 height 16
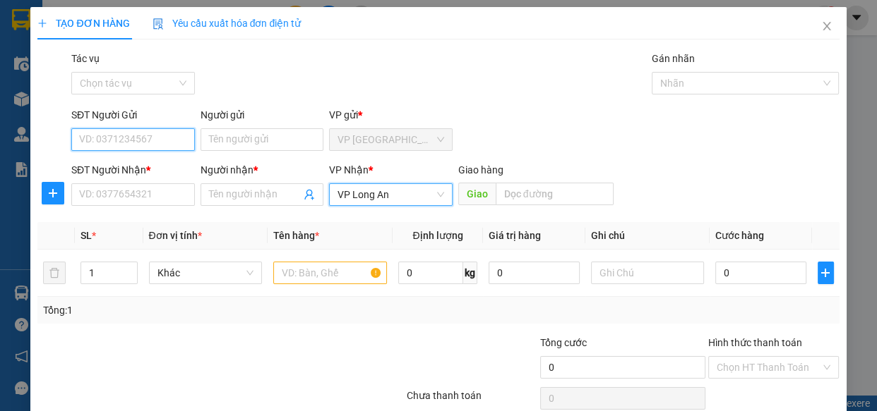
click at [169, 138] on input "SĐT Người Gửi" at bounding box center [133, 139] width 124 height 23
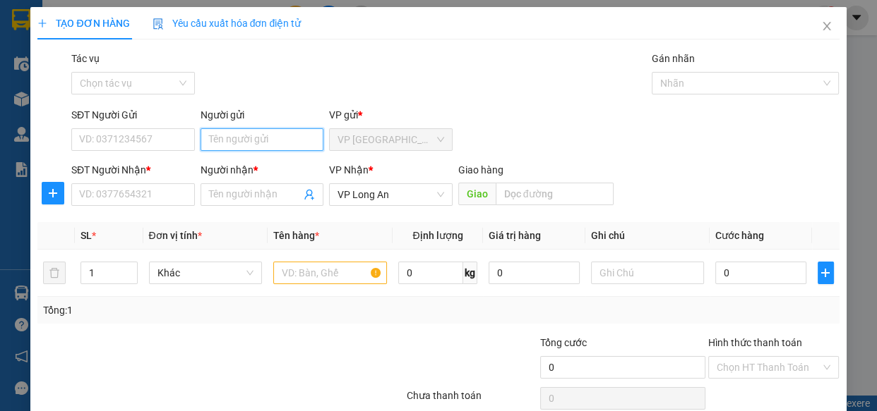
click at [229, 140] on input "Người gửi" at bounding box center [262, 139] width 124 height 23
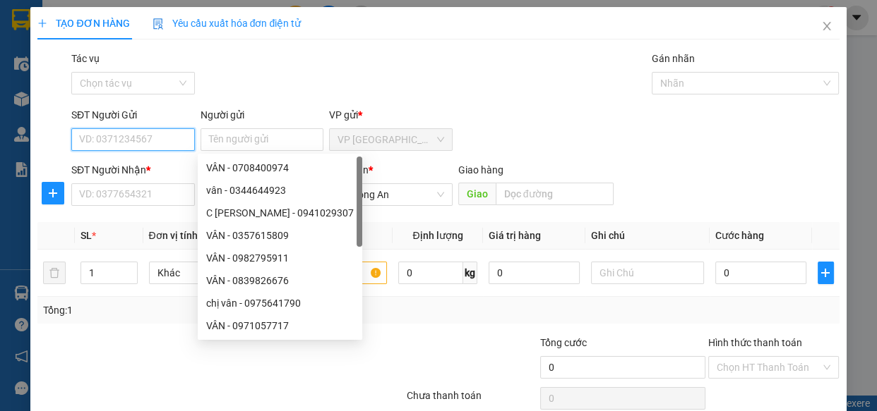
click at [145, 140] on input "SĐT Người Gửi" at bounding box center [133, 139] width 124 height 23
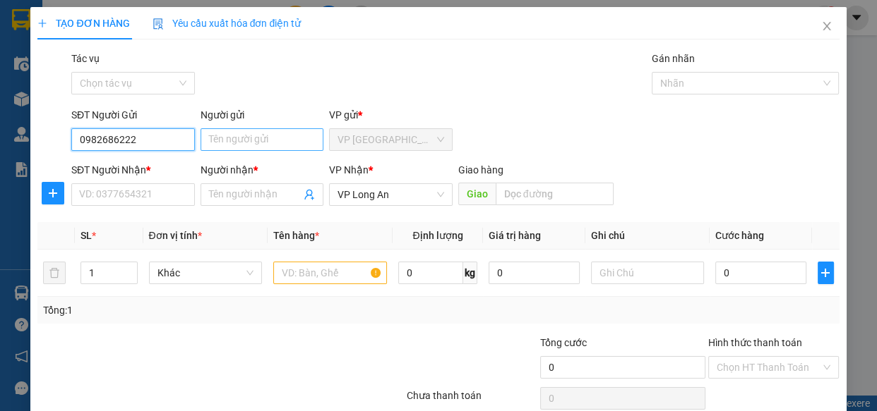
type input "0982686222"
click at [229, 138] on input "Người gửi" at bounding box center [262, 139] width 124 height 23
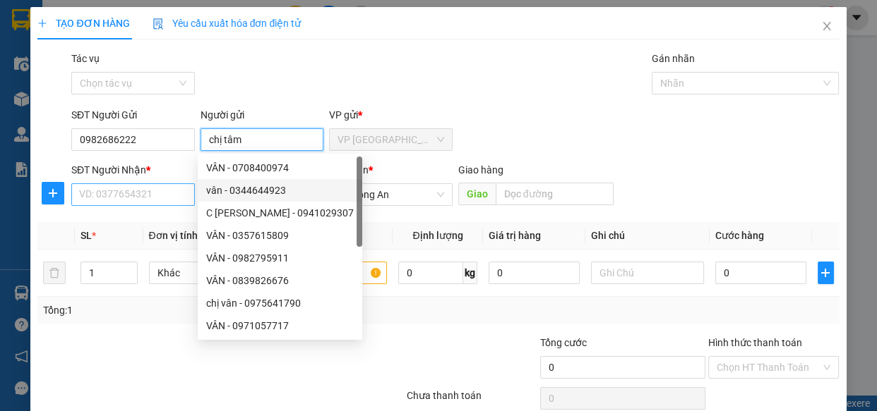
type input "chị tâm"
click at [181, 195] on input "SĐT Người Nhận *" at bounding box center [133, 195] width 124 height 23
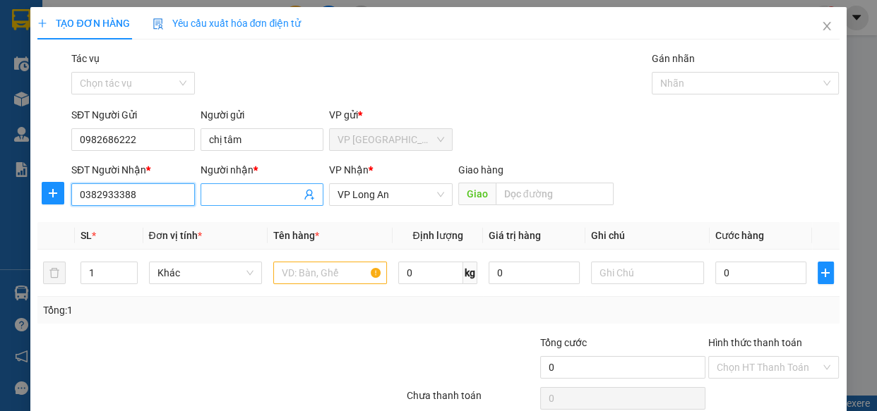
type input "0382933388"
click at [224, 195] on input "Người nhận *" at bounding box center [255, 195] width 92 height 16
type input "huỳnh"
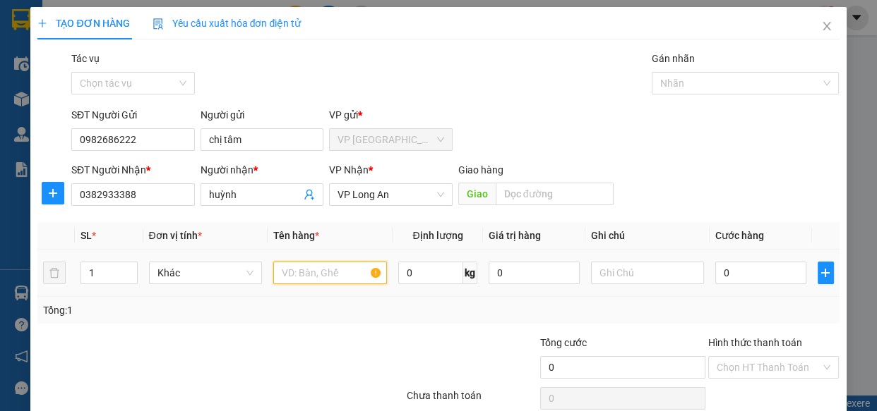
click at [344, 272] on input "text" at bounding box center [330, 273] width 114 height 23
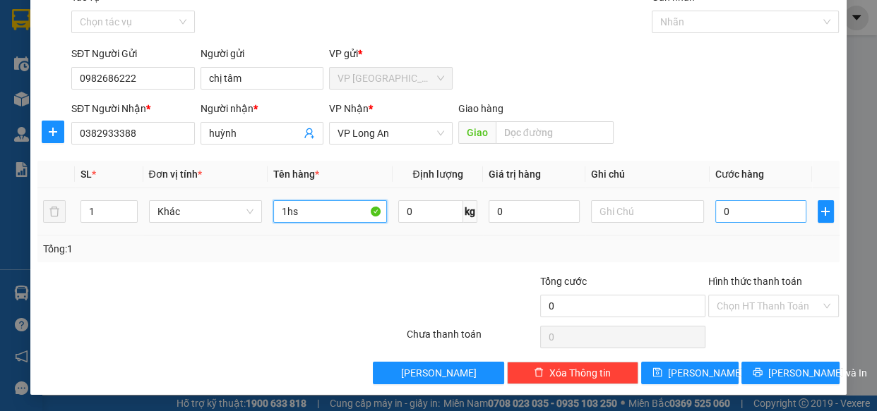
type input "1hs"
click at [775, 216] on input "0" at bounding box center [760, 211] width 91 height 23
type input "4"
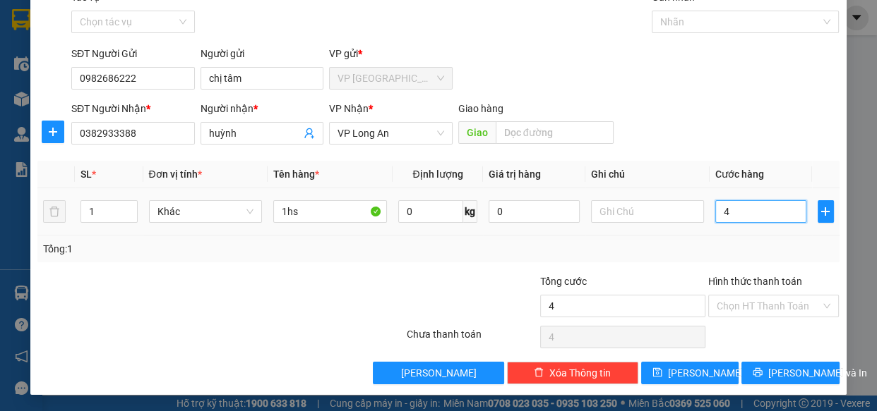
type input "40"
type input "40.000"
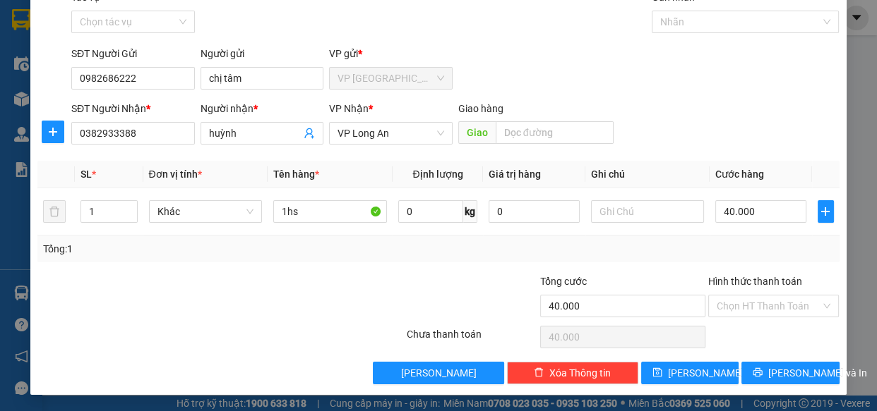
click at [777, 173] on th "Cước hàng" at bounding box center [760, 175] width 102 height 28
click at [802, 296] on input "Hình thức thanh toán" at bounding box center [768, 306] width 104 height 21
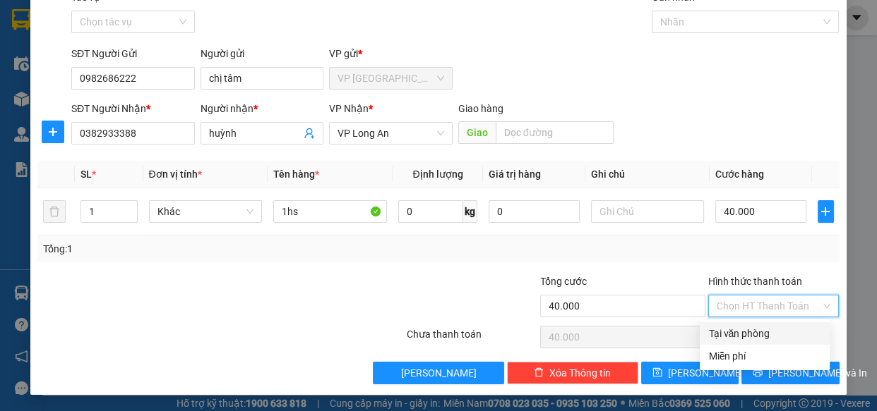
click at [784, 331] on div "Tại văn phòng" at bounding box center [764, 334] width 113 height 16
type input "0"
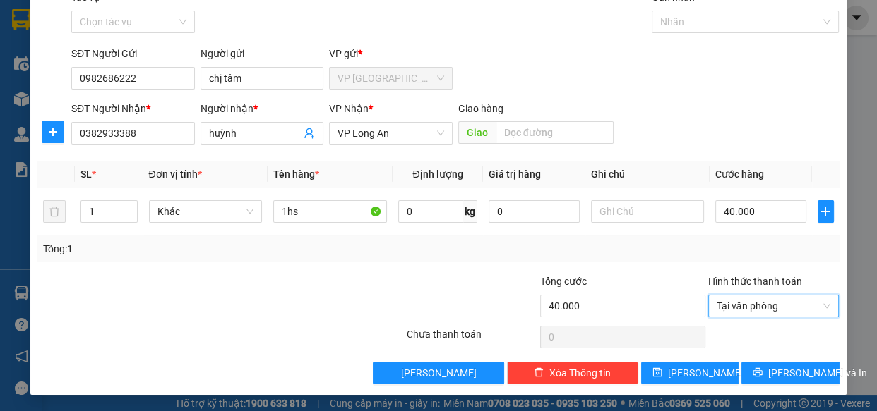
click at [787, 385] on div "TẠO ĐƠN HÀNG Yêu cầu xuất hóa đơn điện tử Transit Pickup Surcharge Ids Transit …" at bounding box center [437, 171] width 815 height 450
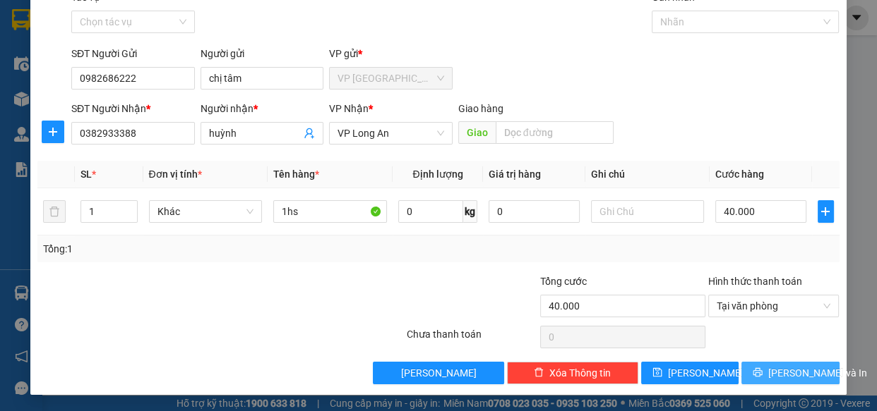
click at [778, 379] on span "[PERSON_NAME] và In" at bounding box center [817, 374] width 99 height 16
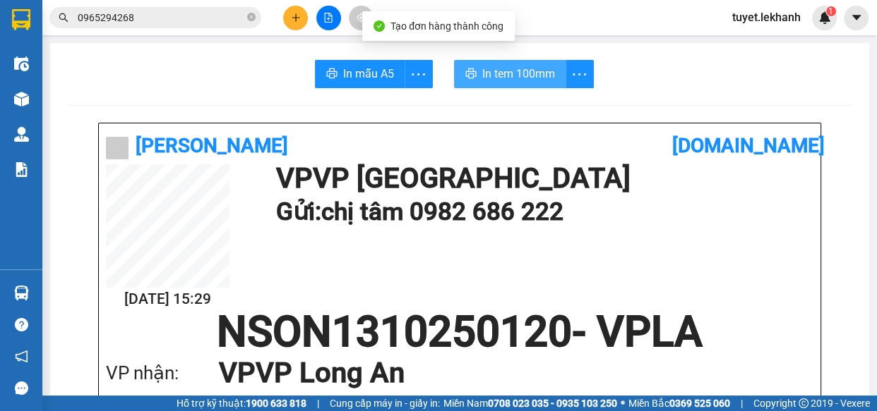
click at [541, 76] on span "In tem 100mm" at bounding box center [518, 74] width 73 height 18
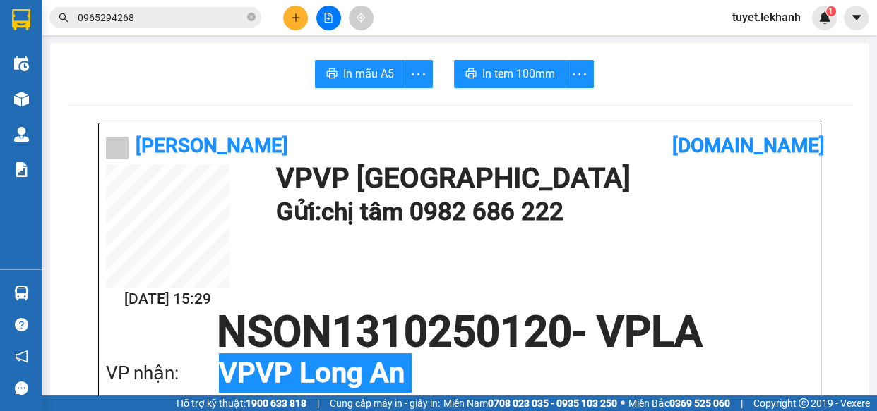
click at [291, 16] on icon "plus" at bounding box center [296, 18] width 10 height 10
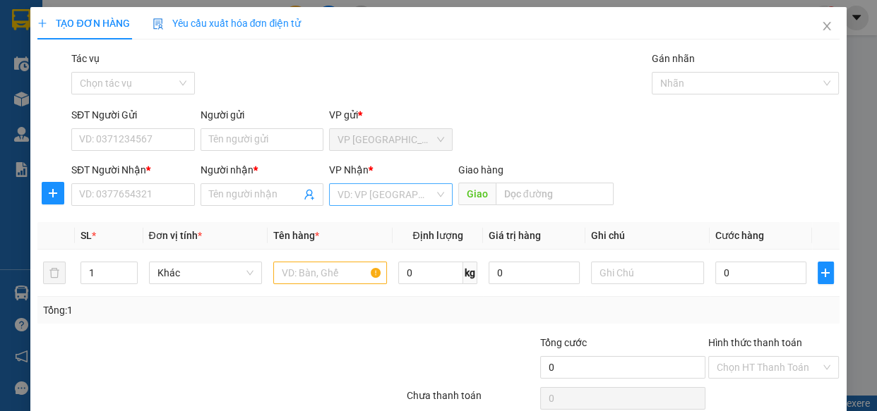
click at [411, 197] on input "search" at bounding box center [385, 194] width 97 height 21
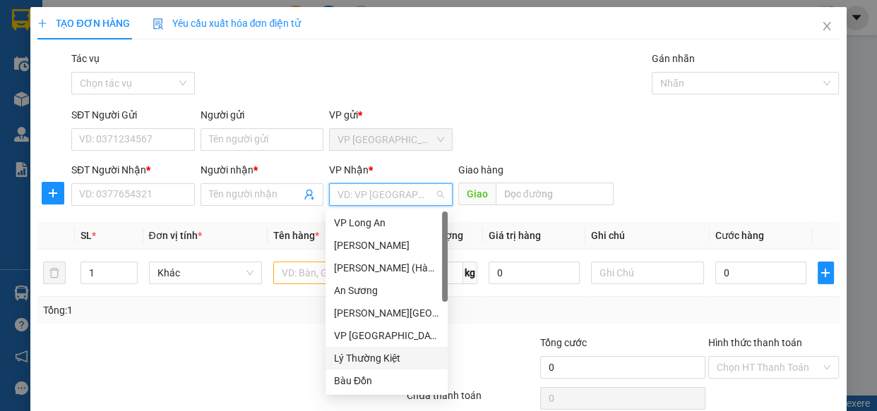
click at [382, 357] on div "Lý Thường Kiệt" at bounding box center [386, 359] width 105 height 16
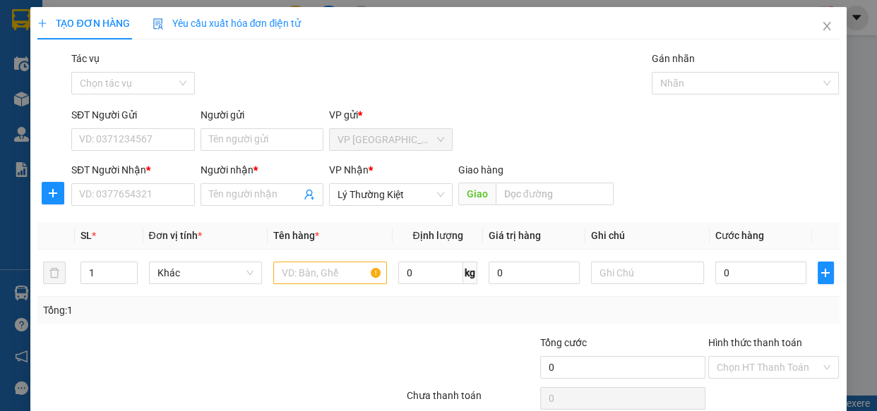
click at [198, 139] on div "Người gửi Tên người gửi" at bounding box center [262, 131] width 129 height 49
click at [179, 145] on input "SĐT Người Gửi" at bounding box center [133, 139] width 124 height 23
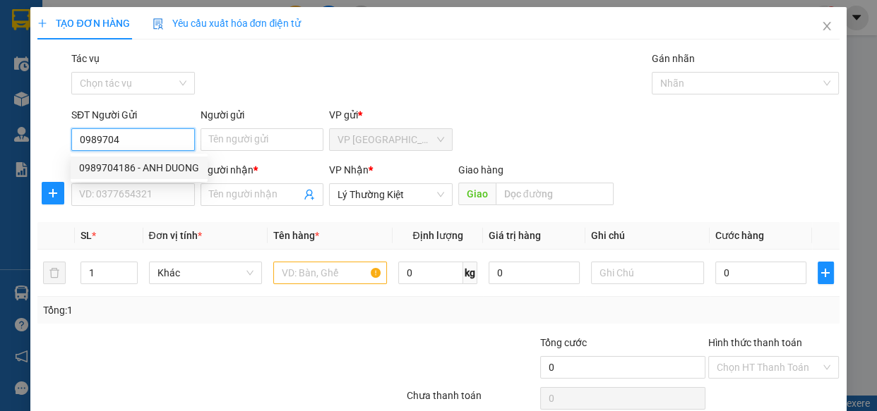
click at [99, 160] on div "0989704186 - ANH DUONG" at bounding box center [139, 168] width 120 height 16
type input "0989704186"
type input "ANH DUONG"
type input "30.000"
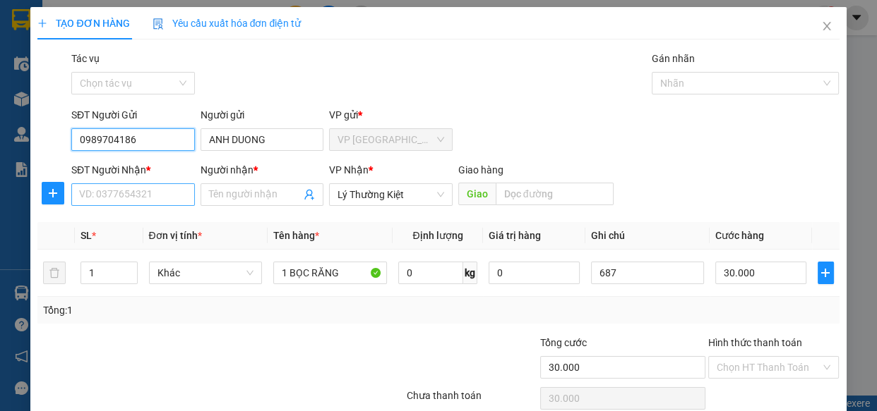
type input "0989704186"
click at [150, 193] on input "SĐT Người Nhận *" at bounding box center [133, 195] width 124 height 23
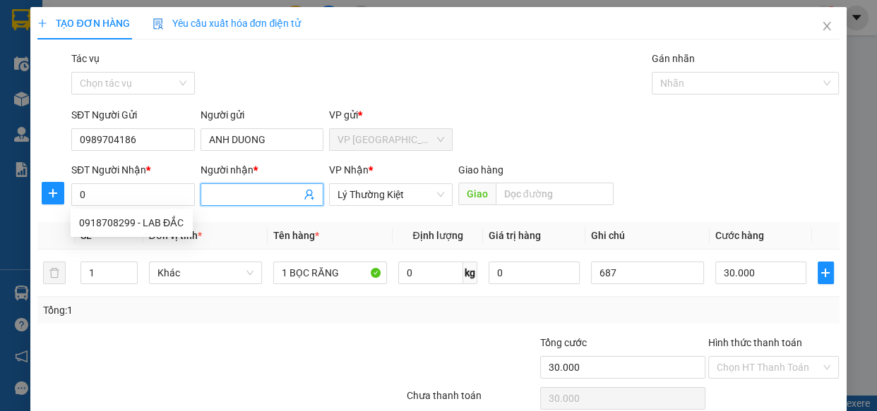
click at [235, 192] on input "Người nhận *" at bounding box center [255, 195] width 92 height 16
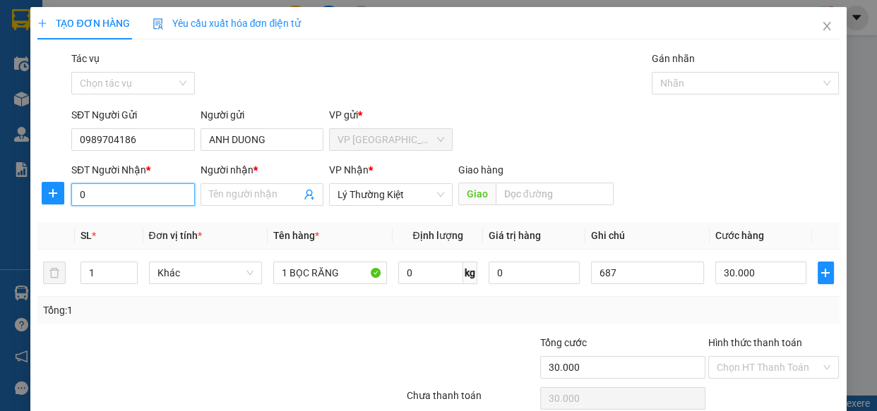
click at [153, 194] on input "0" at bounding box center [133, 195] width 124 height 23
type input "0909223378"
click at [219, 197] on input "Người nhận *" at bounding box center [255, 195] width 92 height 16
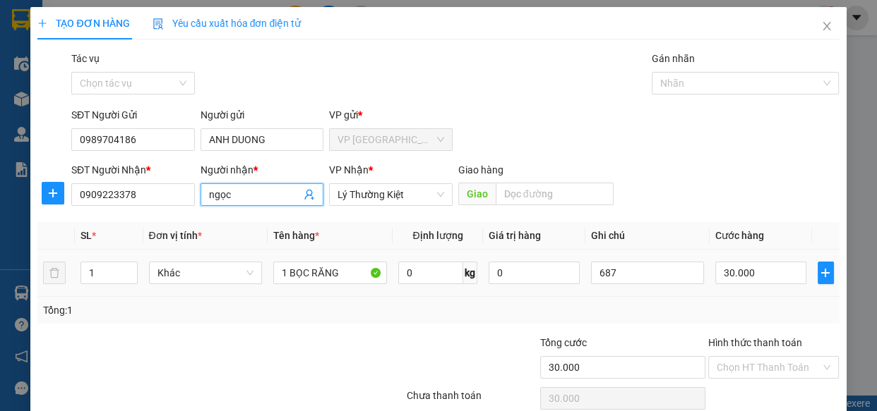
scroll to position [61, 0]
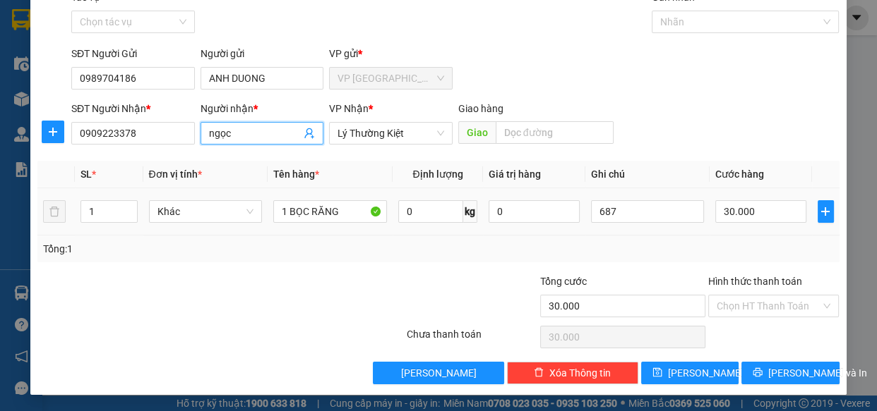
type input "ngọc"
drag, startPoint x: 768, startPoint y: 199, endPoint x: 697, endPoint y: 216, distance: 73.3
click at [697, 216] on tr "1 Khác 1 BỌC RĂNG 0 kg 0 687 30.000" at bounding box center [437, 211] width 801 height 47
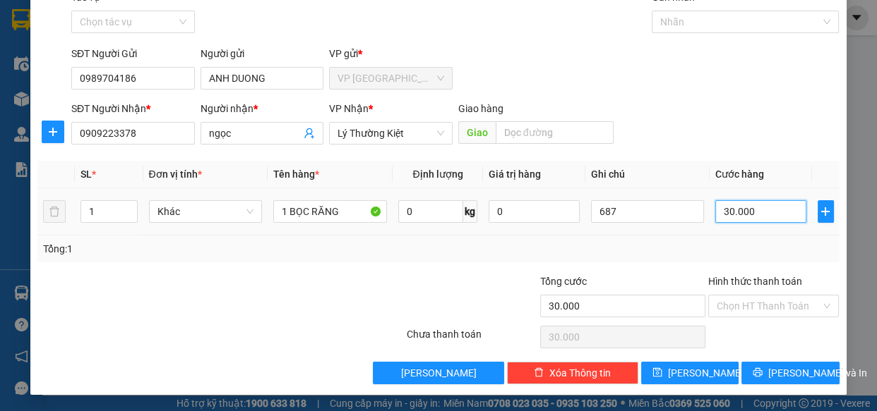
click at [745, 209] on input "30.000" at bounding box center [760, 211] width 91 height 23
type input "0"
type input "4"
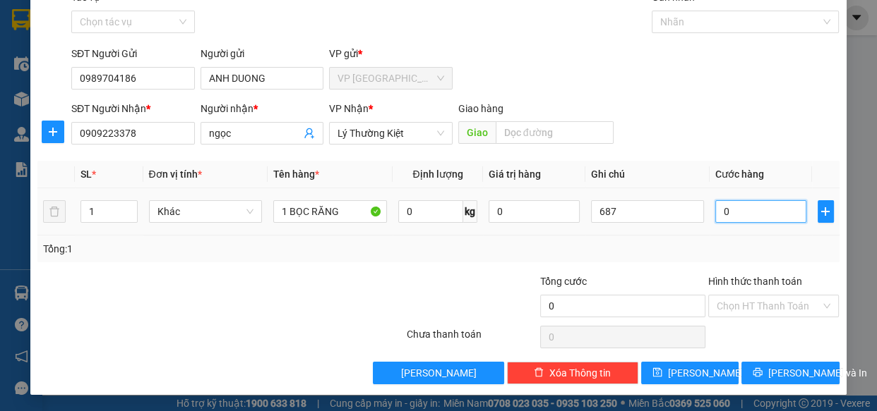
type input "4"
type input "04"
type input "40"
type input "040"
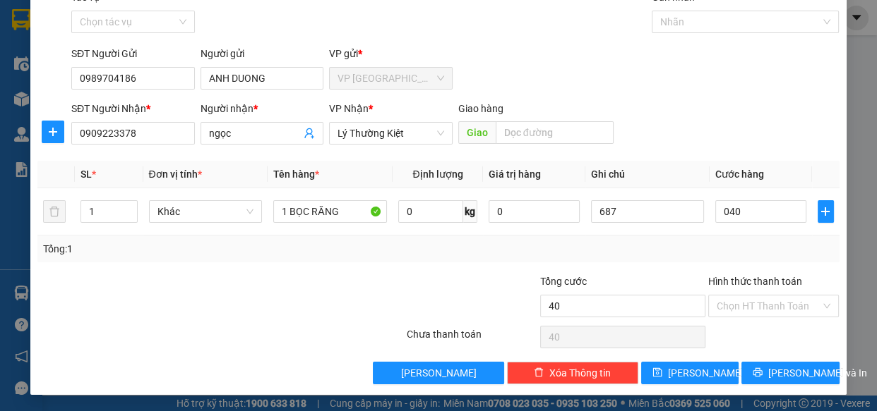
type input "40.000"
click at [793, 97] on form "SĐT Người Gửi 0989704186 Người gửi ANH DUONG VP gửi * VP [PERSON_NAME] Người Nh…" at bounding box center [437, 98] width 801 height 104
click at [798, 306] on input "Hình thức thanh toán" at bounding box center [768, 306] width 104 height 21
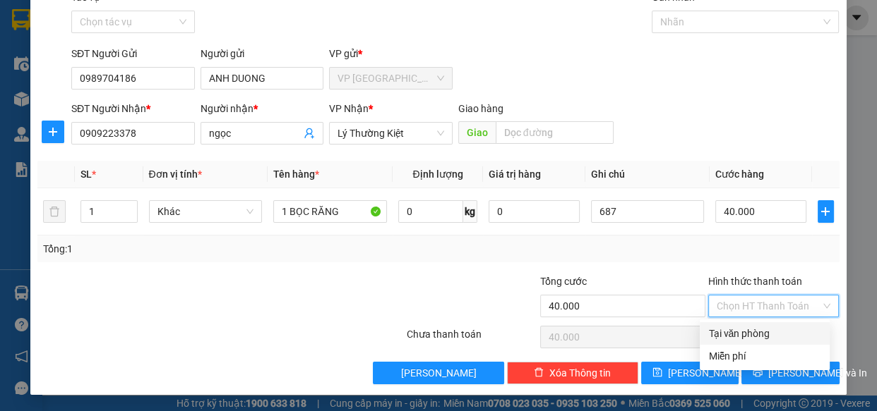
click at [776, 337] on div "Tại văn phòng" at bounding box center [764, 334] width 113 height 16
type input "0"
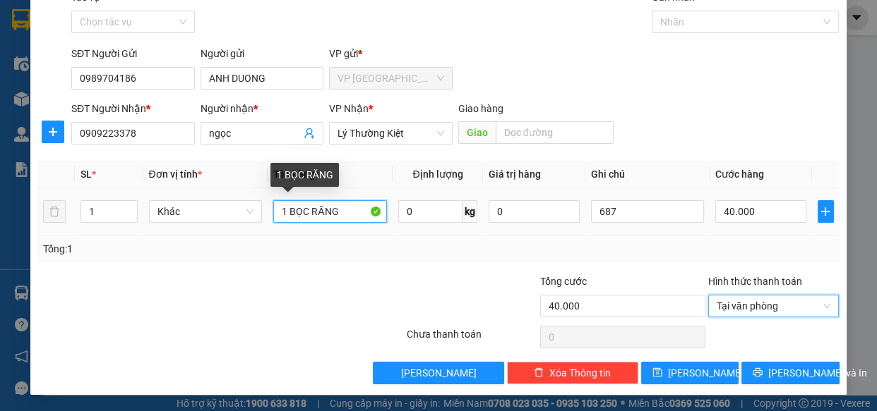
click at [340, 212] on input "1 BỌC RĂNG" at bounding box center [330, 211] width 114 height 23
type input "1"
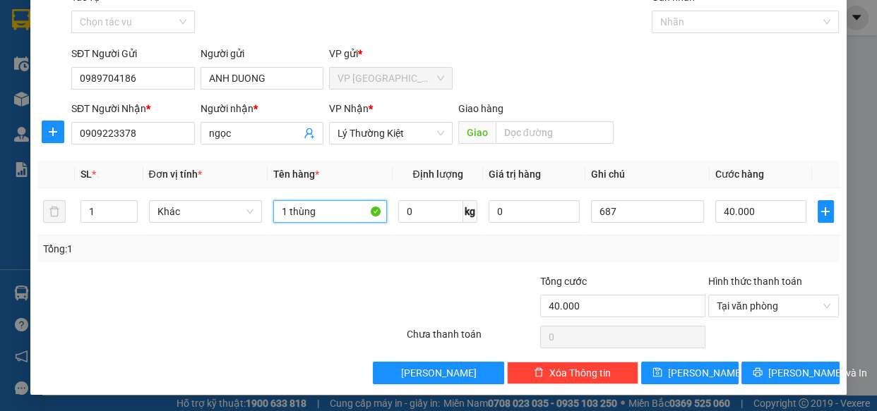
type input "1 thùng"
click at [362, 311] on div at bounding box center [338, 298] width 134 height 49
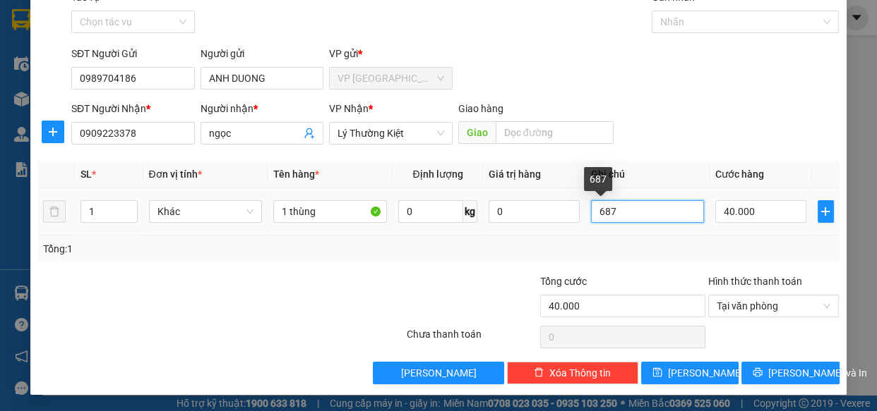
click at [658, 212] on input "687" at bounding box center [648, 211] width 114 height 23
type input "6"
click at [682, 149] on div "SĐT Người Nhận * 0909223378 Người nhận * ngọc VP Nhận * Lý Thường Kiệt Giao…" at bounding box center [455, 125] width 774 height 49
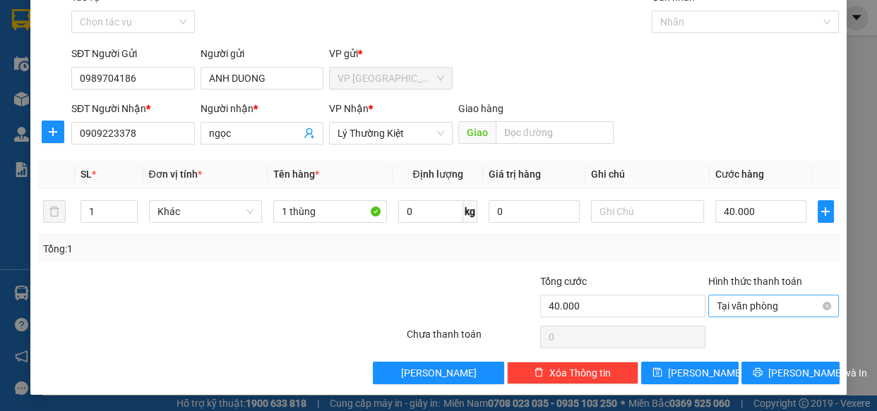
click at [781, 308] on span "Tại văn phòng" at bounding box center [773, 306] width 114 height 21
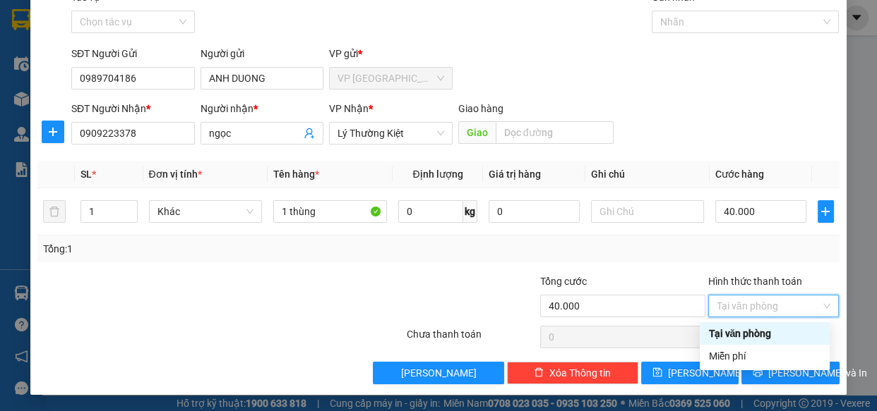
click at [776, 336] on div "Tại văn phòng" at bounding box center [764, 334] width 113 height 16
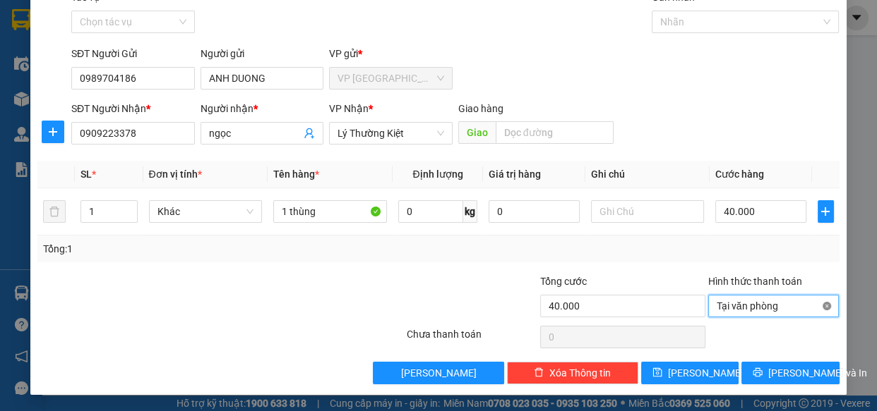
type input "40.000"
click at [784, 370] on span "[PERSON_NAME] và In" at bounding box center [817, 374] width 99 height 16
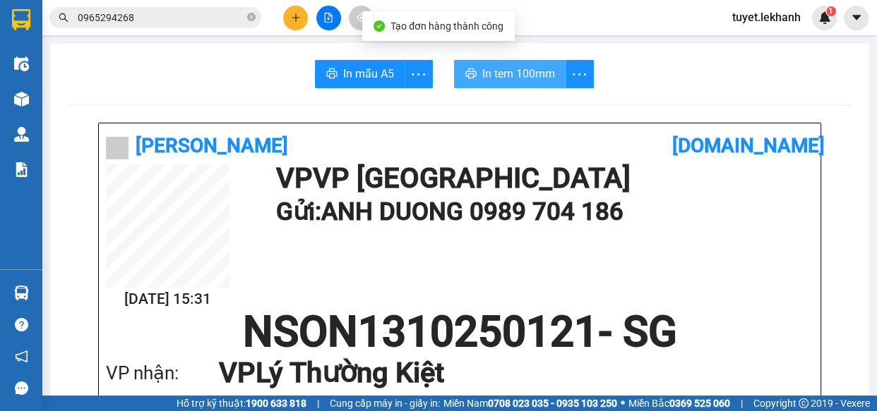
click at [515, 62] on button "In tem 100mm" at bounding box center [510, 74] width 112 height 28
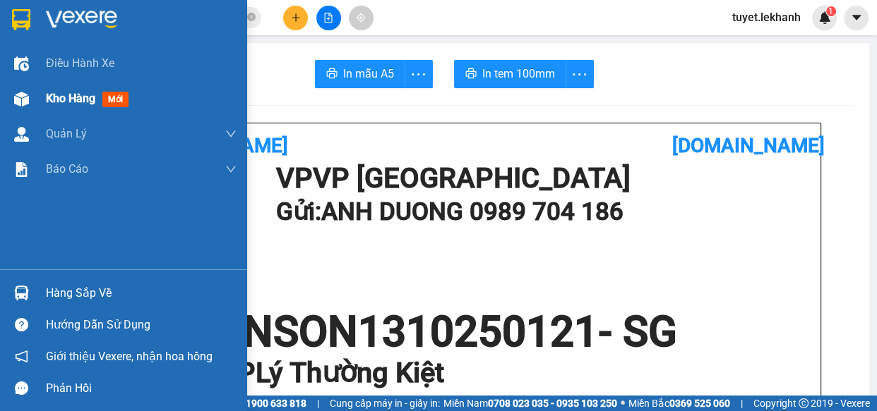
click at [49, 90] on div "Kho hàng mới" at bounding box center [90, 99] width 88 height 18
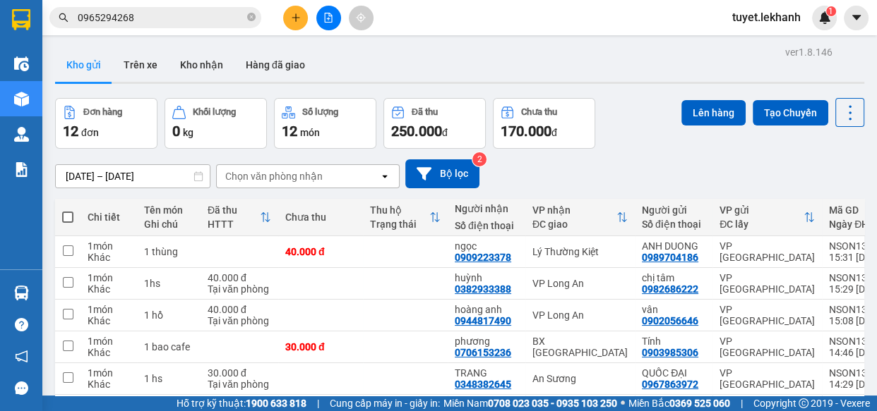
click at [164, 25] on span "0965294268" at bounding box center [155, 17] width 212 height 21
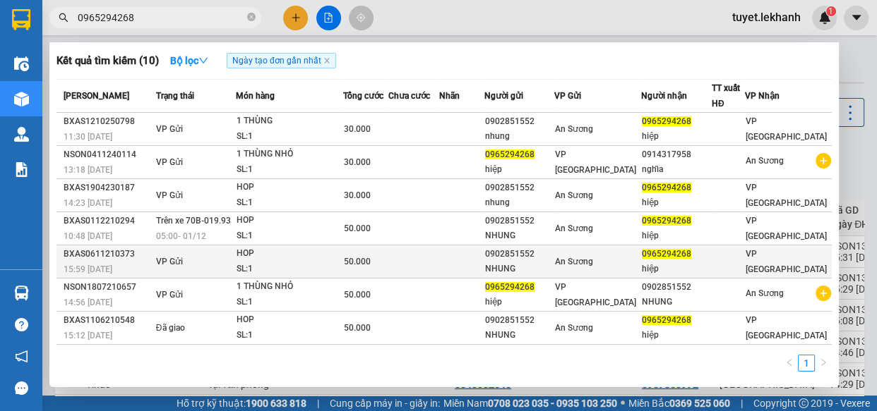
scroll to position [92, 0]
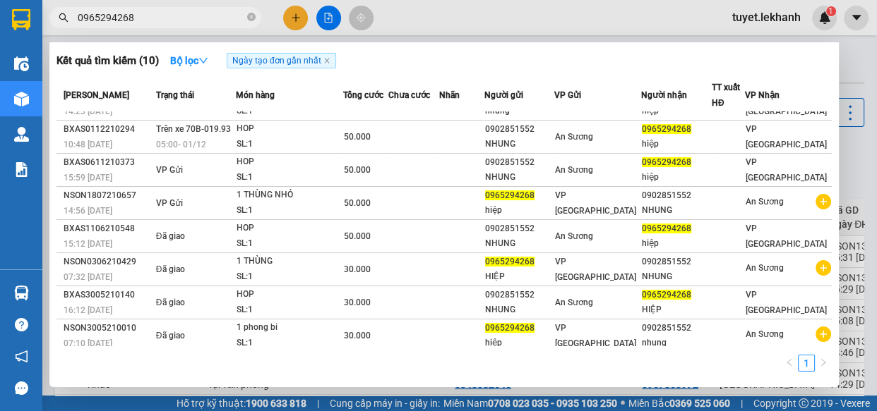
click at [443, 16] on div at bounding box center [438, 205] width 877 height 411
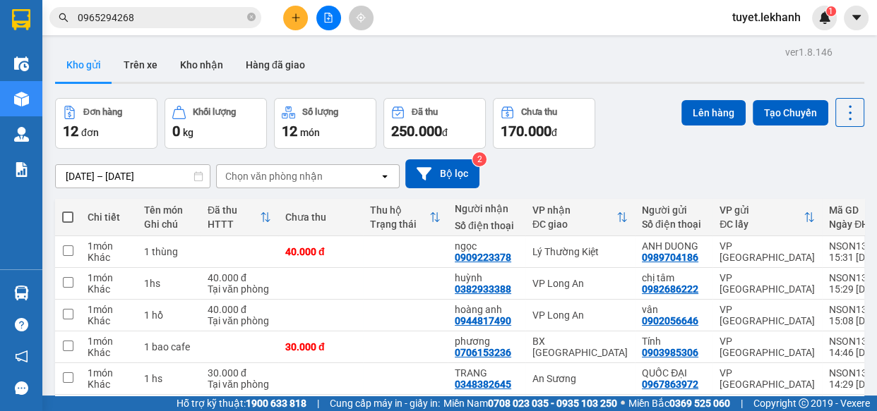
click at [134, 176] on div "ver 1.8.146 Kho gửi Trên xe Kho nhận Hàng đã giao Đơn hàng 12 đơn Khối lượng 0 …" at bounding box center [459, 323] width 820 height 563
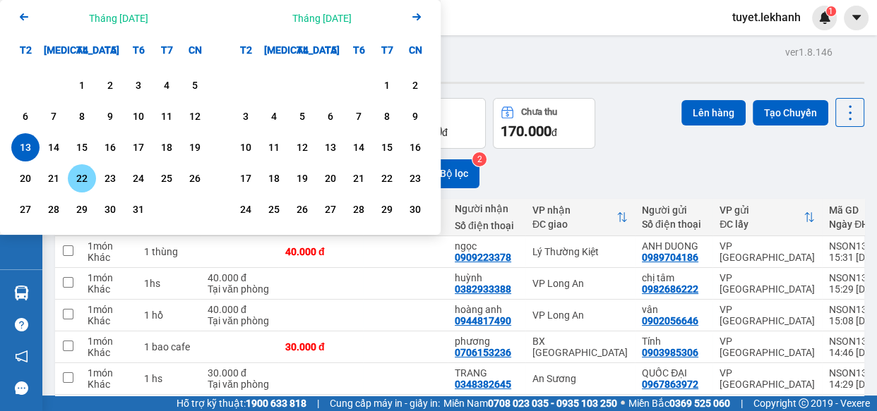
click at [25, 145] on div "13" at bounding box center [26, 147] width 20 height 17
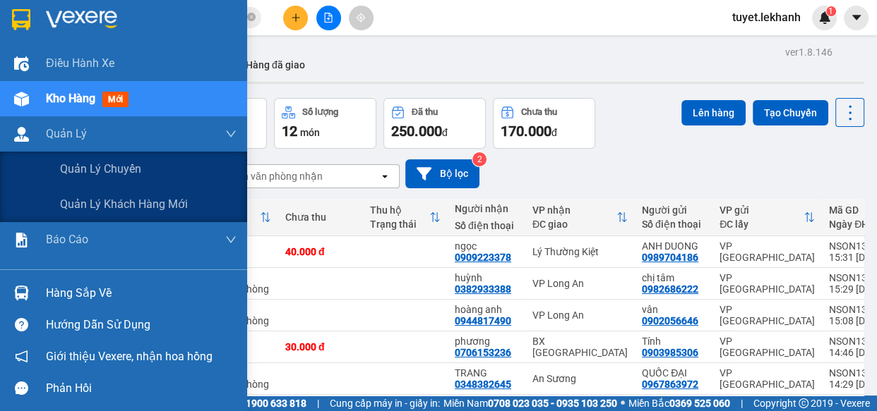
type input "[DATE] – [DATE]"
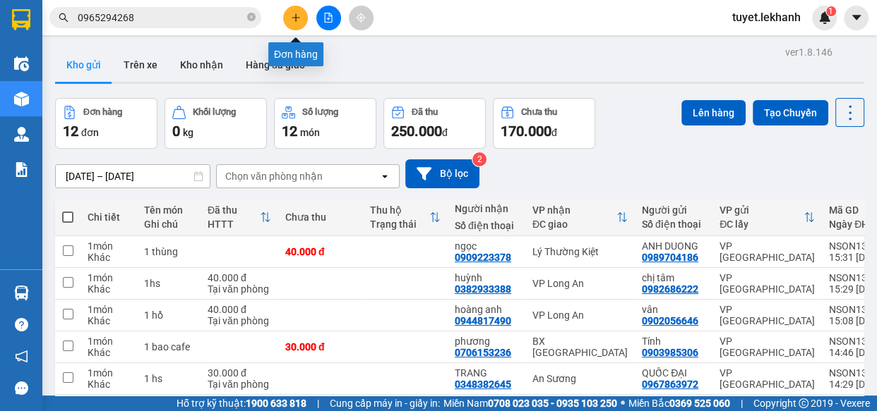
click at [296, 18] on icon "plus" at bounding box center [295, 17] width 8 height 1
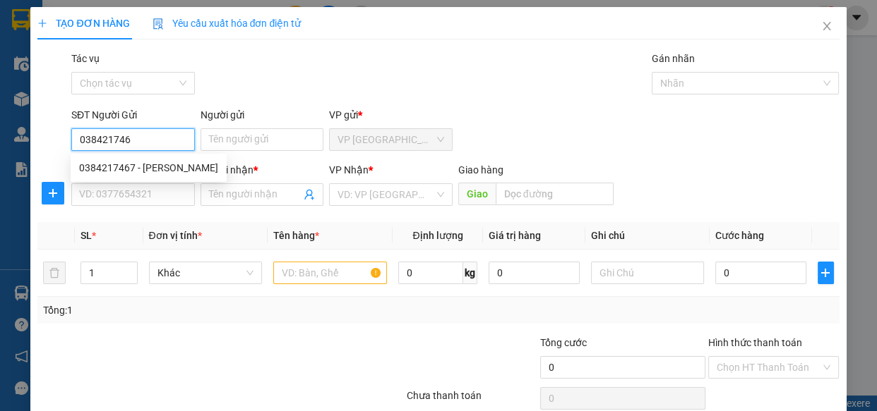
type input "0384217467"
click at [150, 160] on div "0384217467 - [PERSON_NAME]" at bounding box center [148, 168] width 139 height 16
type input "ngọc"
type input "0934782146"
type input "KHÁNH"
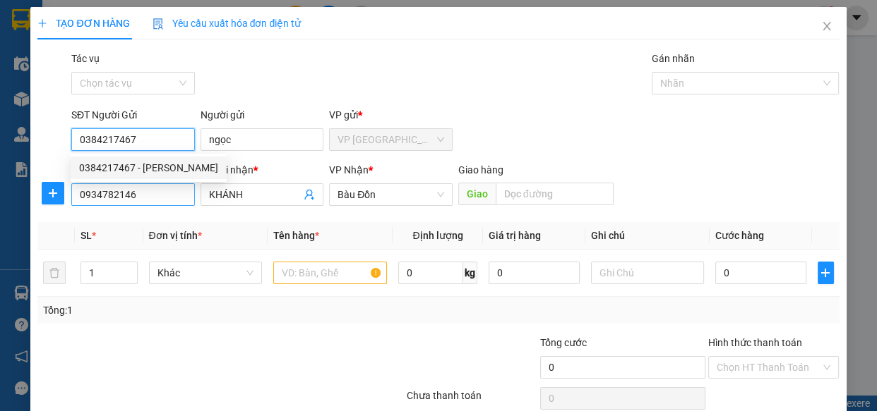
type input "30.000"
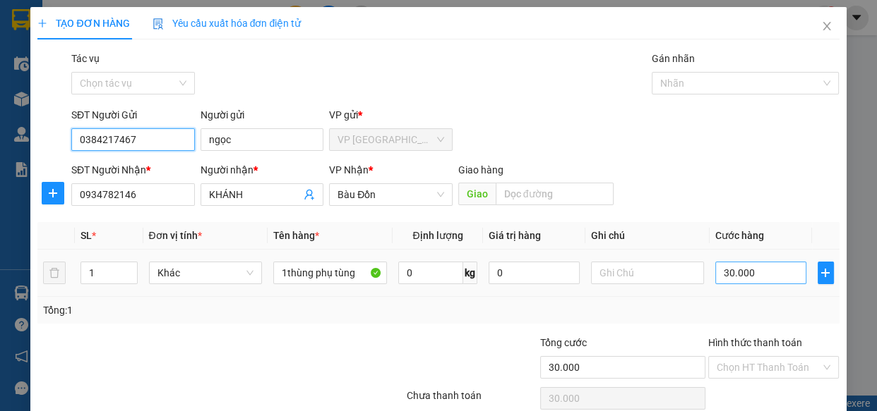
type input "0384217467"
click at [754, 278] on input "30.000" at bounding box center [760, 273] width 91 height 23
type input "5"
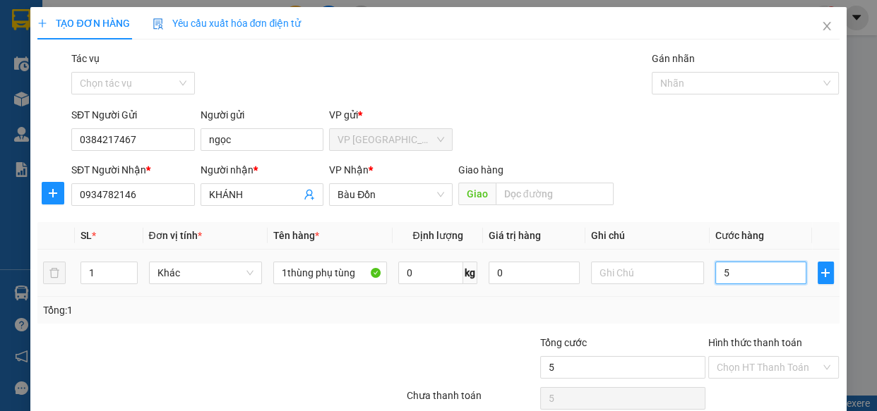
type input "50"
type input "50.000"
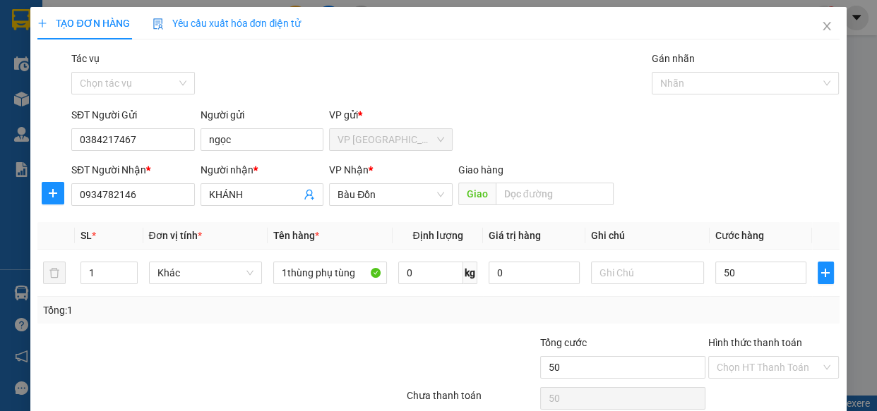
type input "50.000"
click at [694, 143] on div "SĐT Người Gửi 0384217467 Người gửi ngọc VP gửi * VP [GEOGRAPHIC_DATA]" at bounding box center [455, 131] width 774 height 49
click at [738, 276] on input "50.000" at bounding box center [760, 273] width 91 height 23
type input "4"
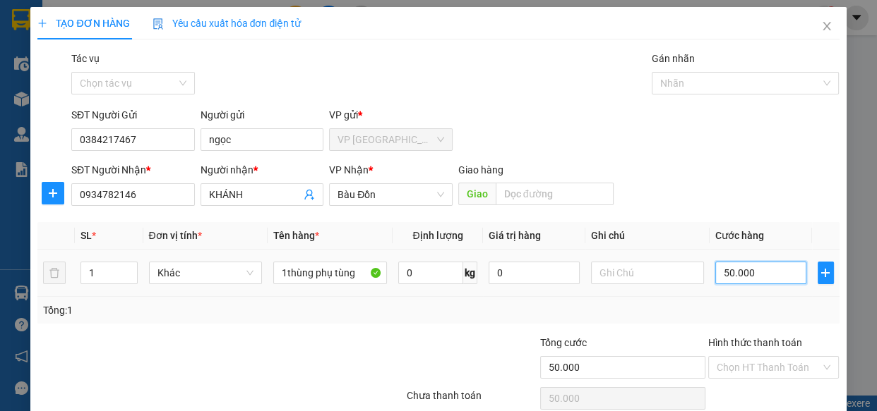
type input "4"
type input "40"
type input "40.000"
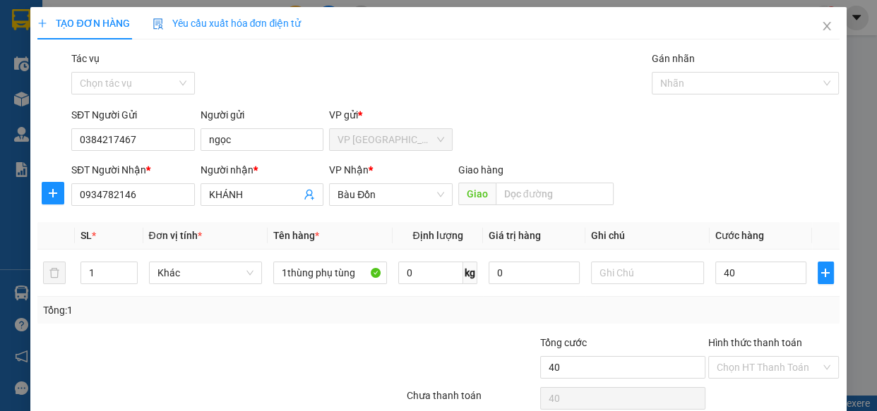
type input "40.000"
click at [788, 174] on div "SĐT Người Nhận * 0934782146 Người nhận * KHÁNH VP Nhận * Bàu Đồn Giao hàng Giao" at bounding box center [455, 186] width 774 height 49
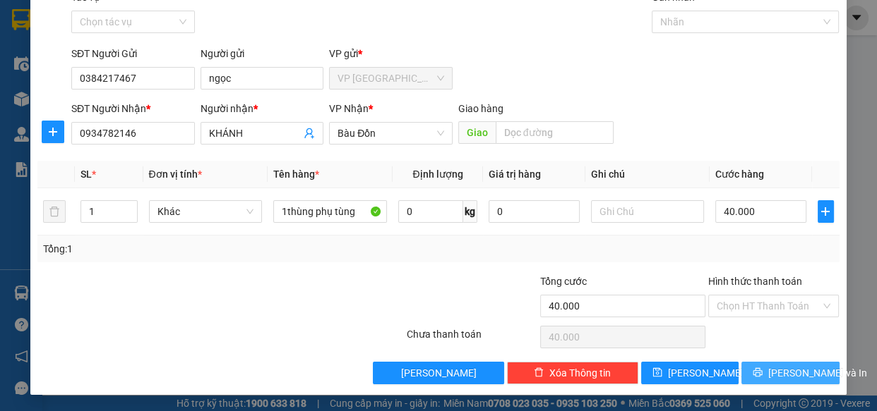
click at [785, 371] on span "[PERSON_NAME] và In" at bounding box center [817, 374] width 99 height 16
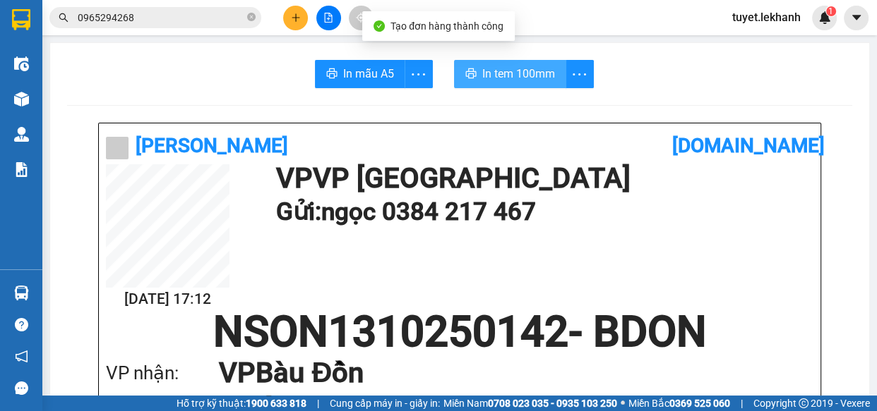
click at [521, 83] on button "In tem 100mm" at bounding box center [510, 74] width 112 height 28
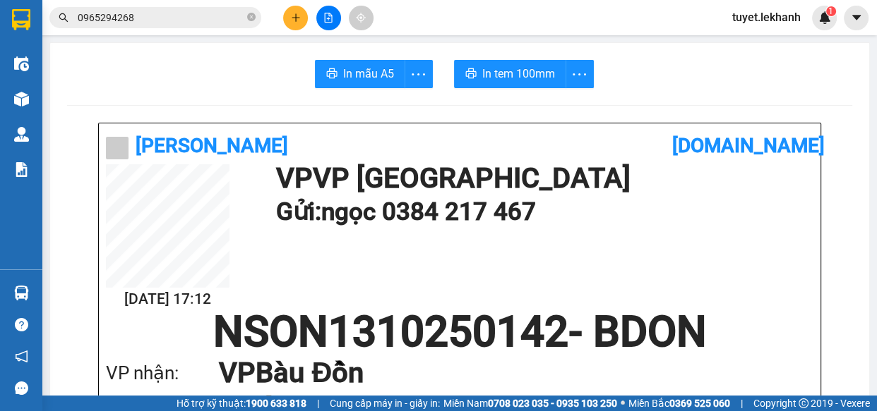
click at [164, 7] on span "0965294268" at bounding box center [155, 17] width 212 height 21
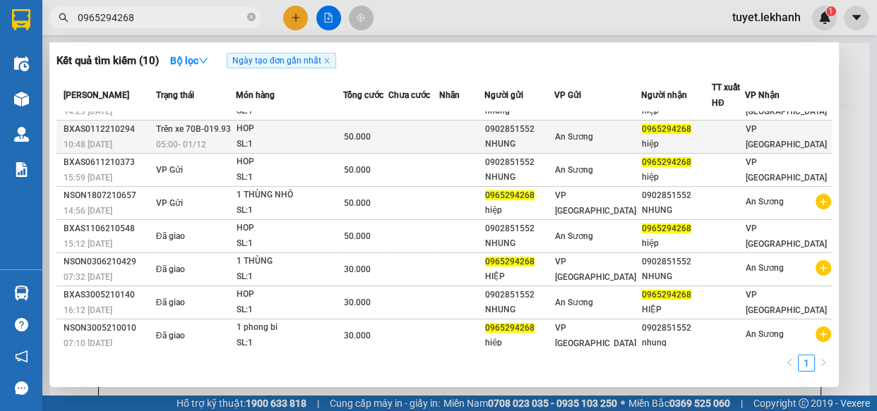
click at [694, 137] on div "hiệp" at bounding box center [676, 144] width 69 height 15
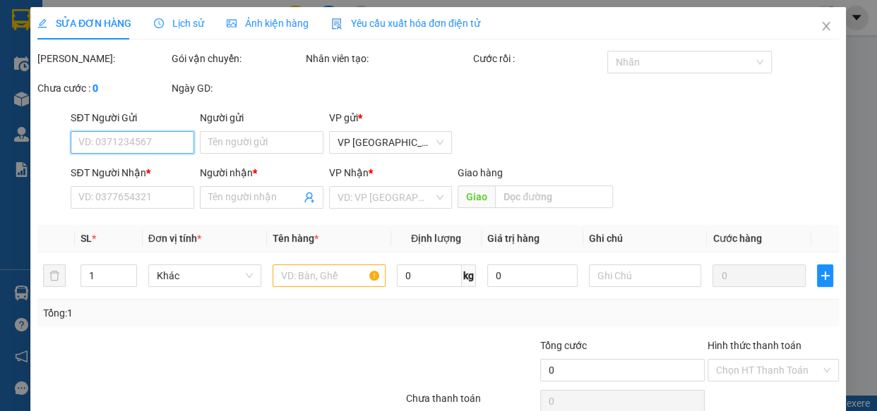
type input "0902851552"
type input "NHUNG"
type input "0965294268"
type input "hiệp"
type input "50.000"
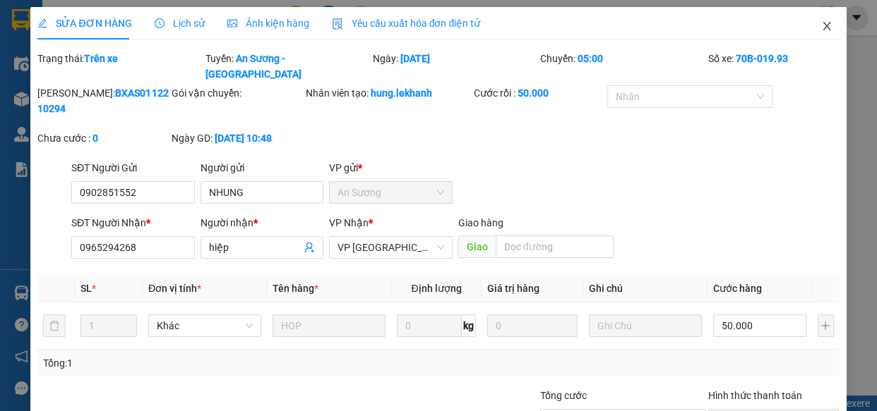
click at [821, 31] on icon "close" at bounding box center [826, 25] width 11 height 11
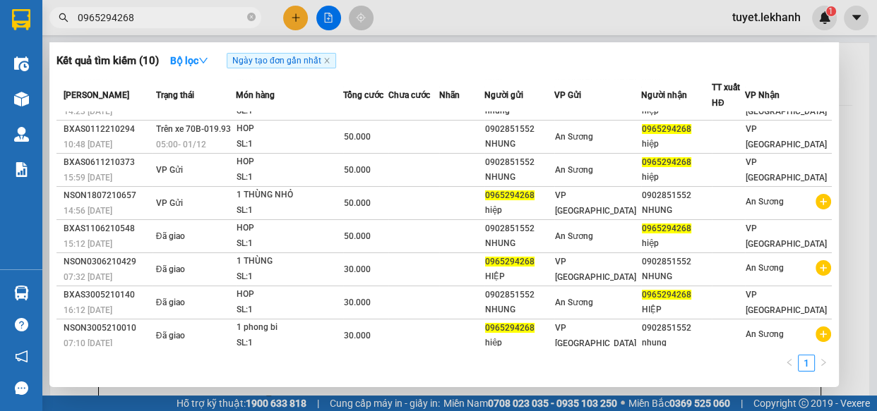
click at [175, 16] on input "0965294268" at bounding box center [161, 18] width 167 height 16
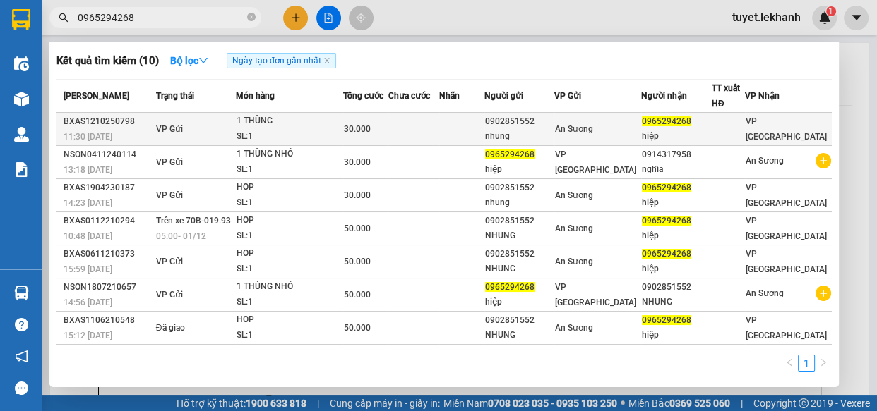
click at [483, 125] on td at bounding box center [461, 129] width 44 height 33
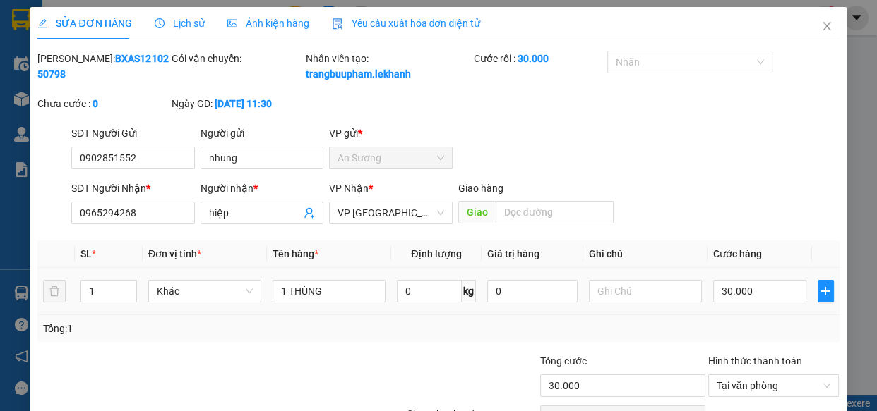
type input "0902851552"
type input "nhung"
type input "0965294268"
type input "hiệp"
type input "30.000"
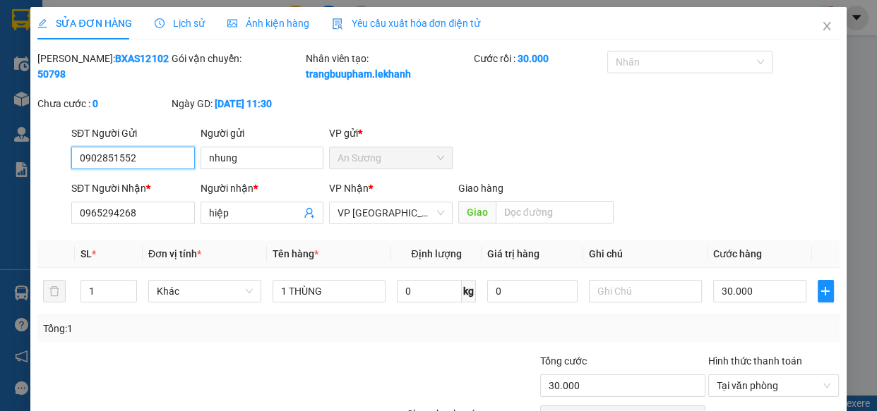
scroll to position [95, 0]
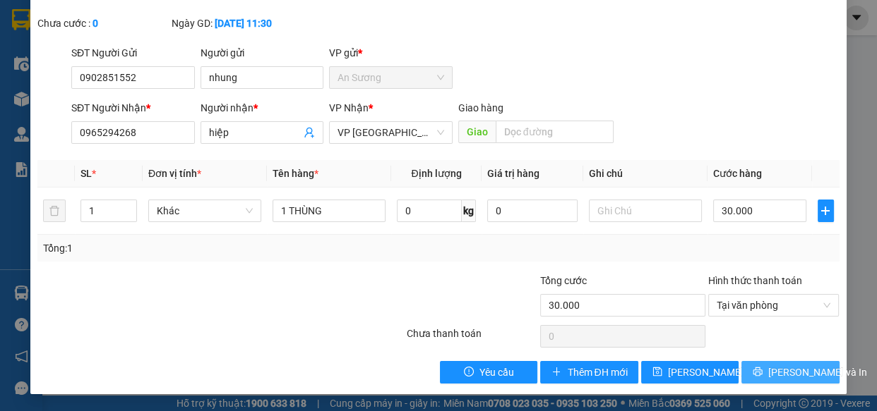
click at [776, 378] on span "[PERSON_NAME] và In" at bounding box center [817, 373] width 99 height 16
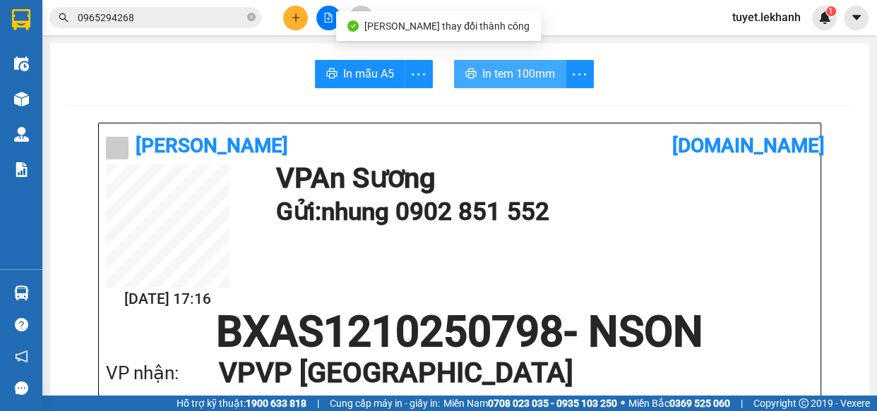
click at [538, 64] on button "In tem 100mm" at bounding box center [510, 74] width 112 height 28
